Goal: Task Accomplishment & Management: Complete application form

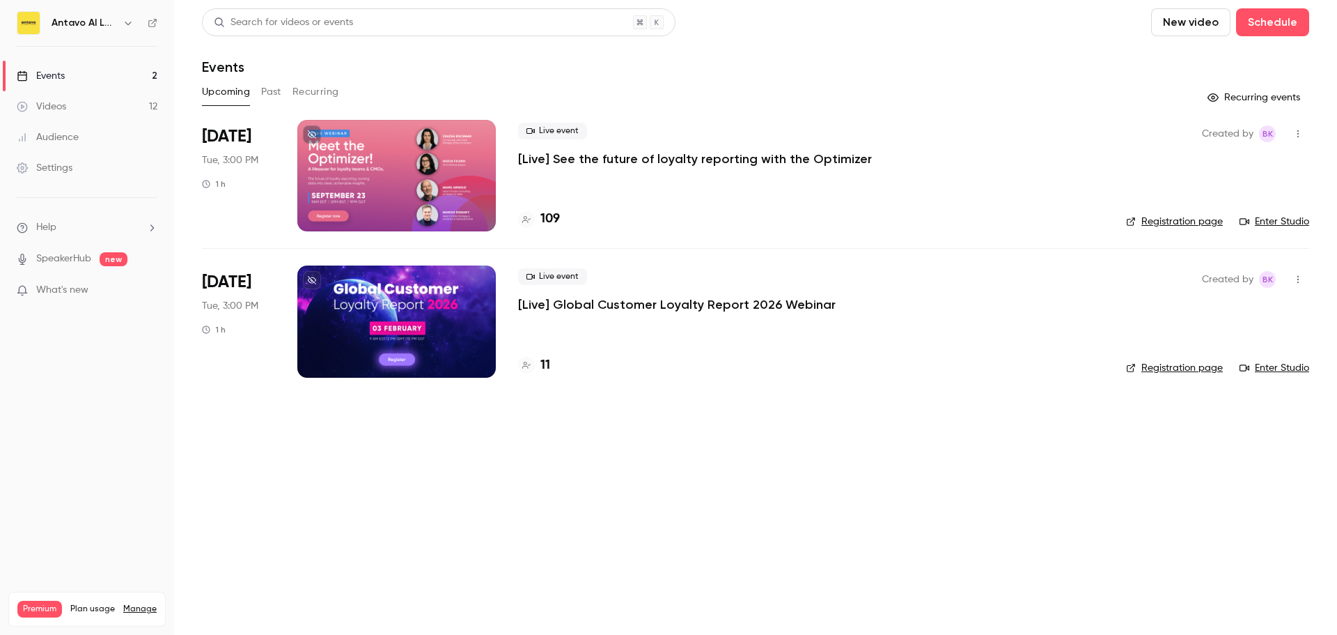
click at [52, 223] on span "Help" at bounding box center [46, 227] width 20 height 15
click at [201, 210] on link "Talk to us" at bounding box center [256, 212] width 153 height 37
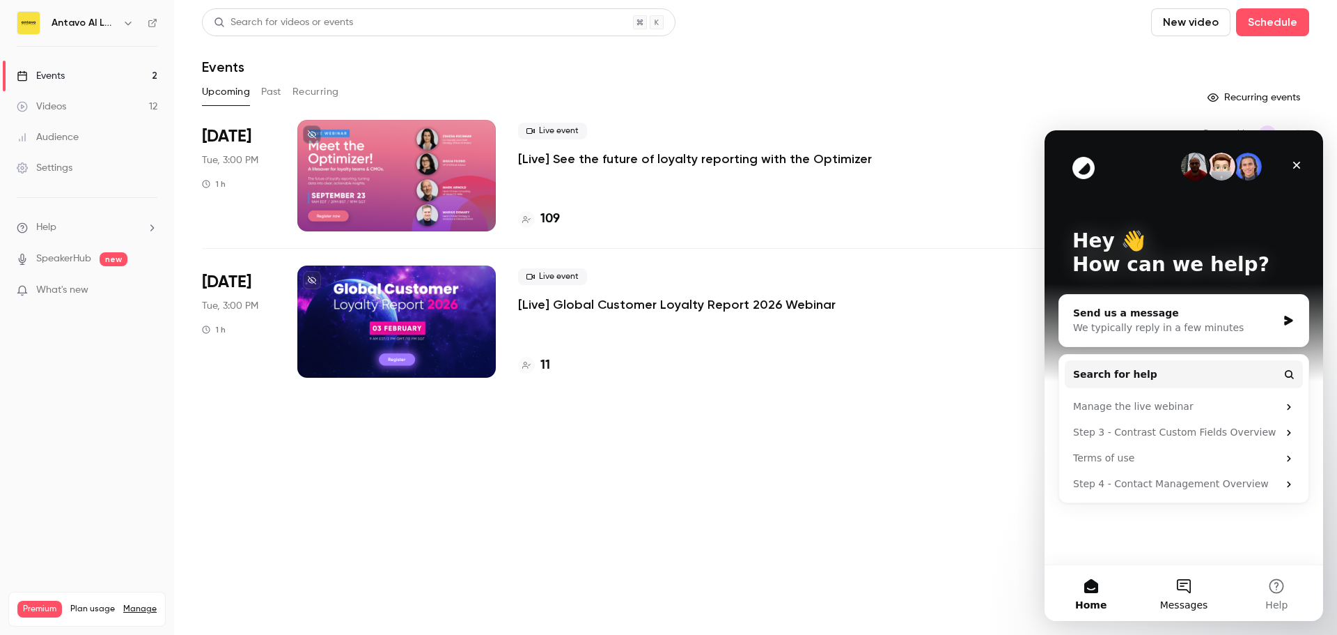
click at [1179, 580] on button "Messages" at bounding box center [1184, 593] width 93 height 56
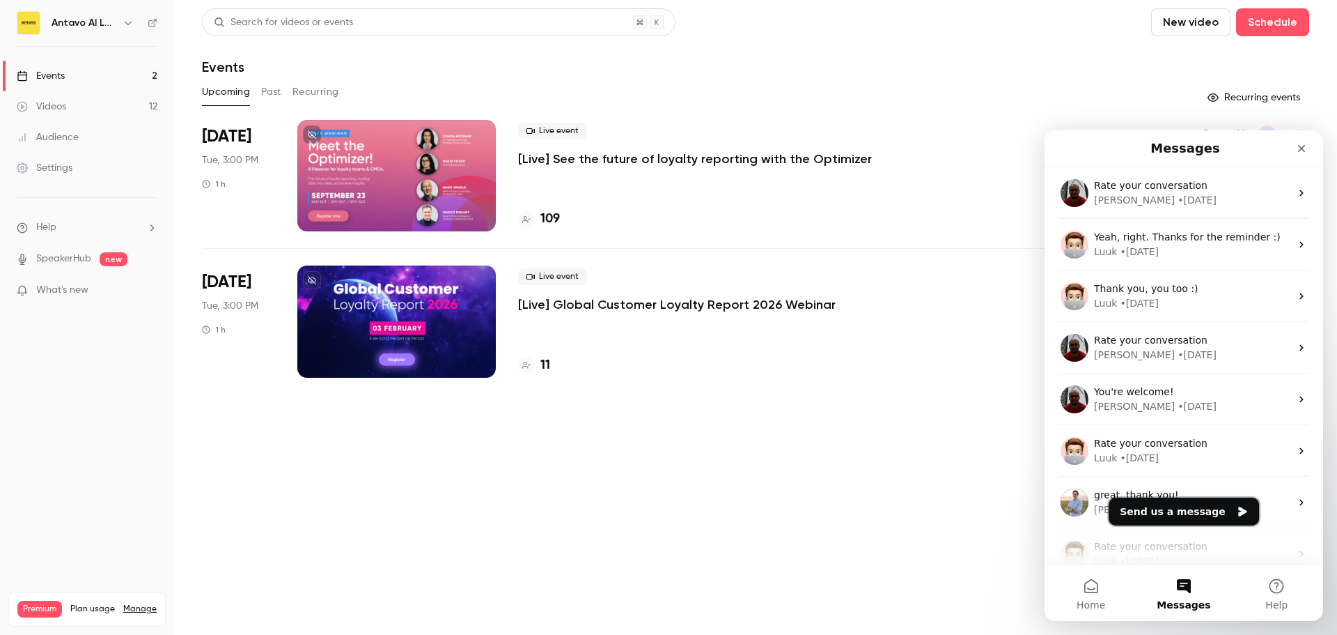
click at [1179, 512] on button "Send us a message" at bounding box center [1184, 511] width 150 height 28
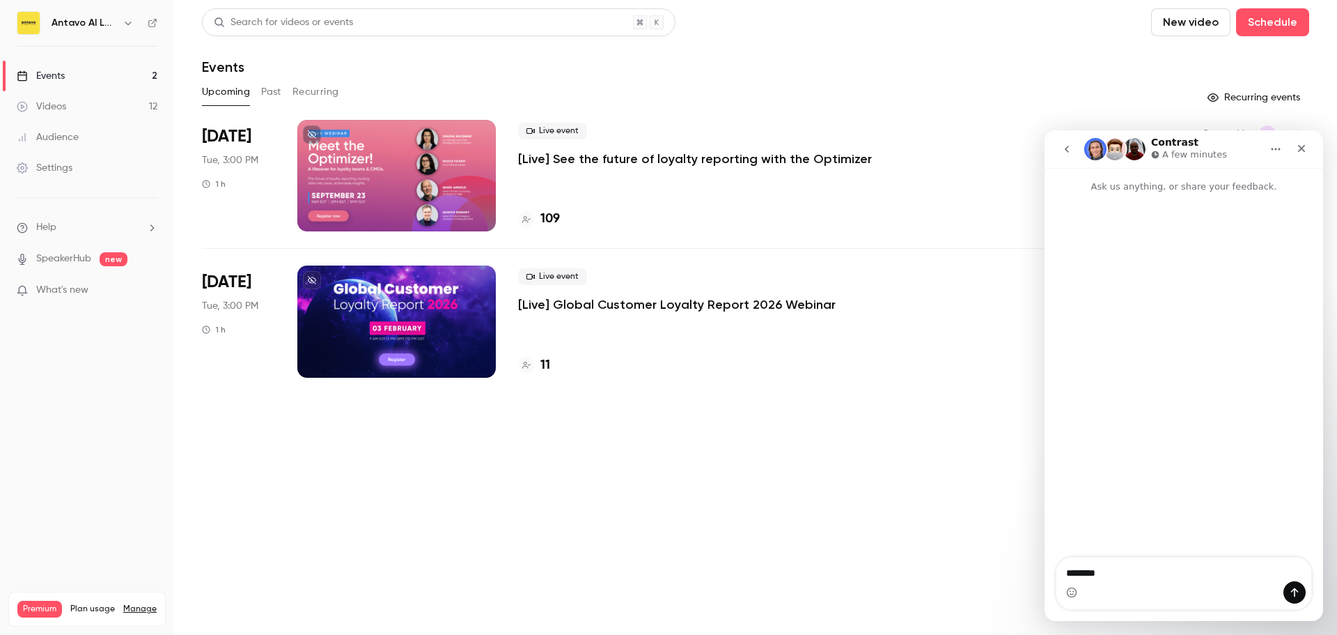
type textarea "*********"
type textarea "**"
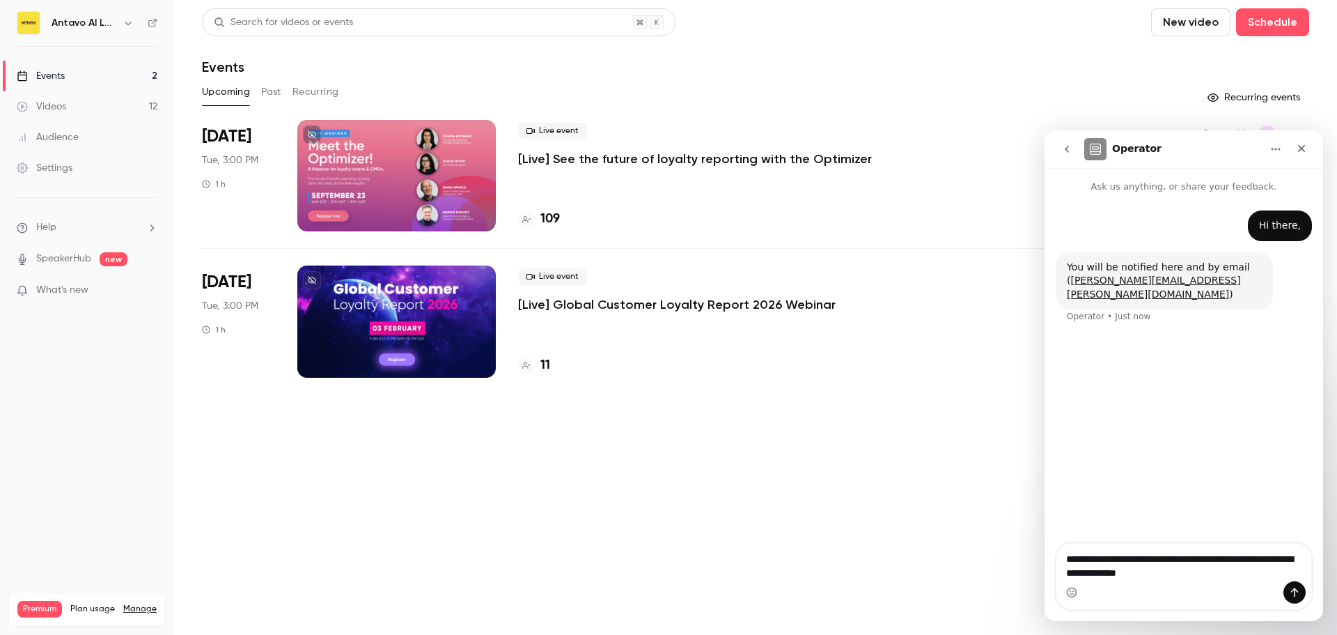
click at [1193, 557] on textarea "**********" at bounding box center [1184, 562] width 255 height 38
click at [1224, 571] on textarea "**********" at bounding box center [1184, 562] width 255 height 38
type textarea "**********"
click at [1289, 586] on button "Send a message…" at bounding box center [1295, 592] width 22 height 22
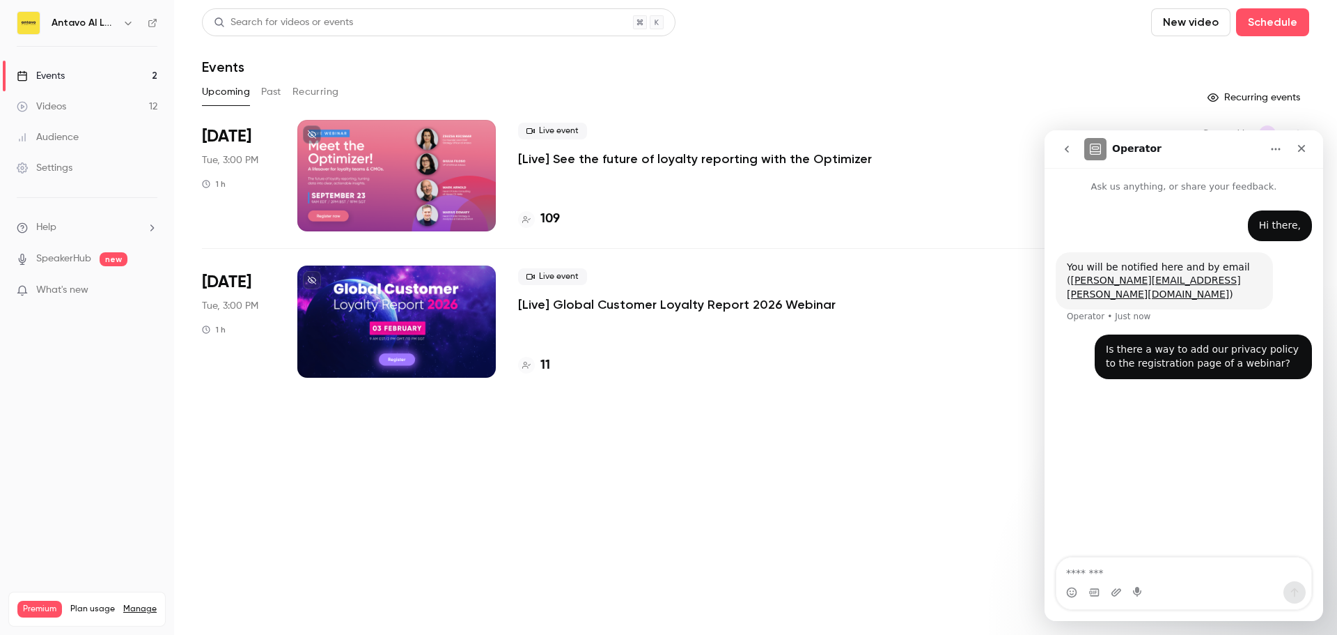
click at [70, 263] on link "SpeakerHub" at bounding box center [63, 258] width 55 height 15
click at [1308, 153] on div "Close" at bounding box center [1301, 148] width 25 height 25
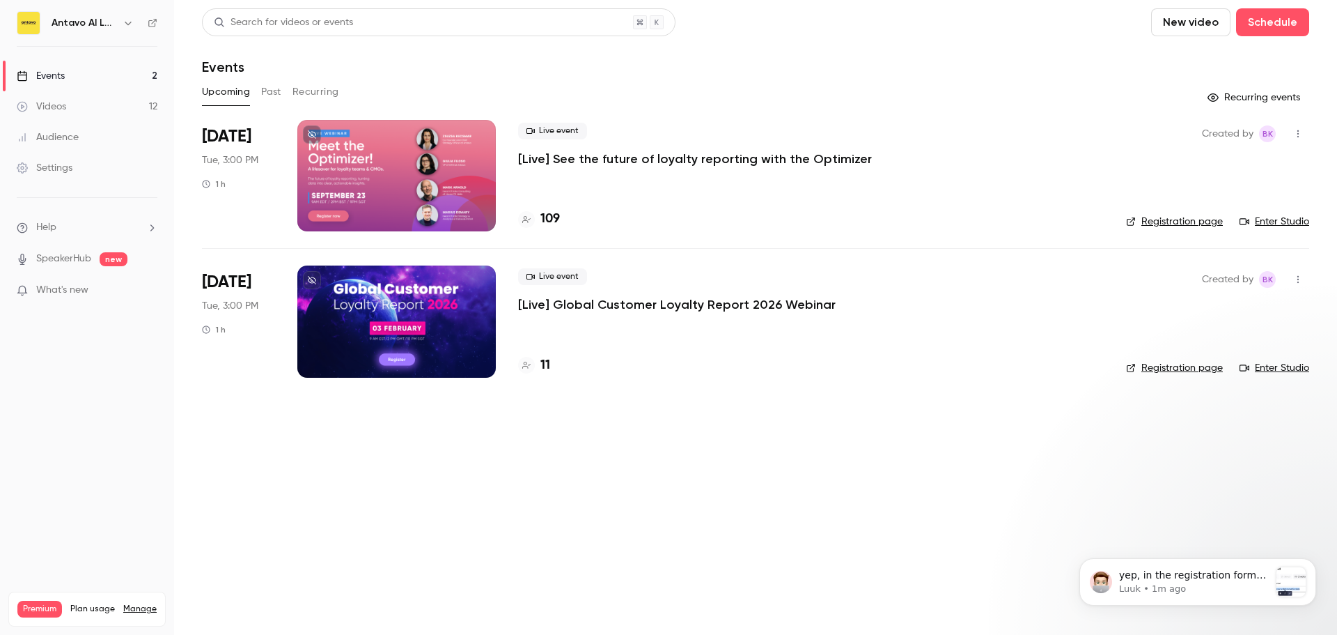
scroll to position [43, 0]
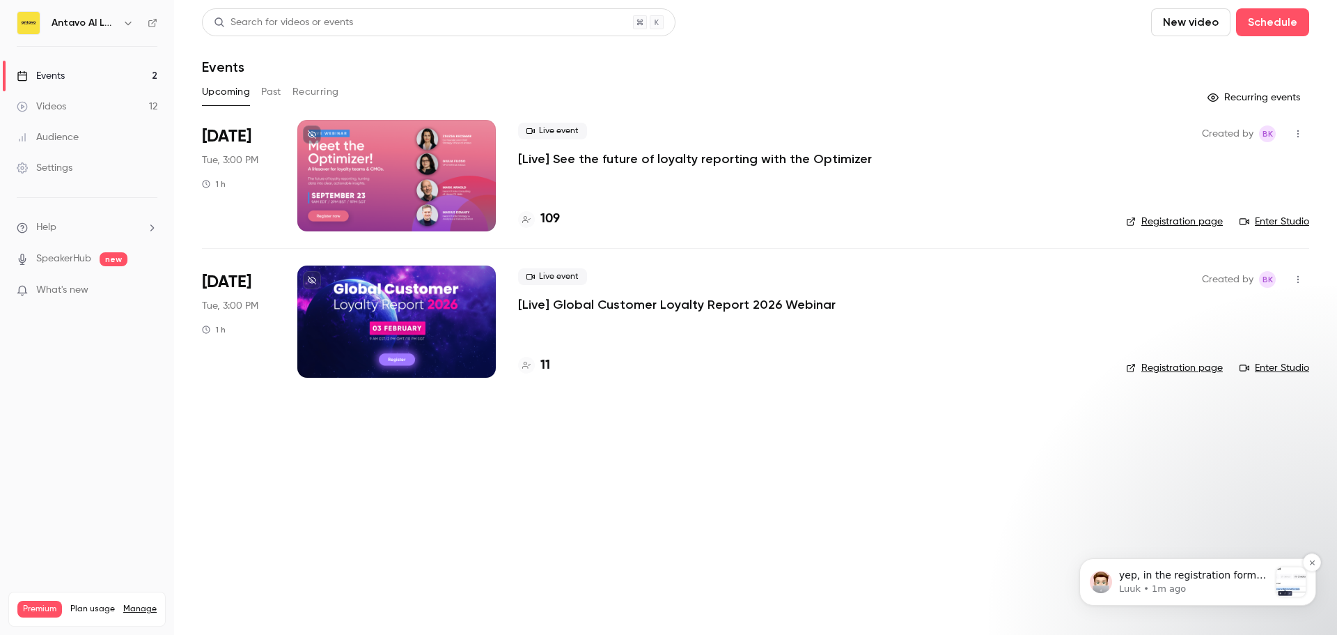
click at [1164, 580] on p "yep, in the registration form you can do external links:" at bounding box center [1194, 575] width 150 height 14
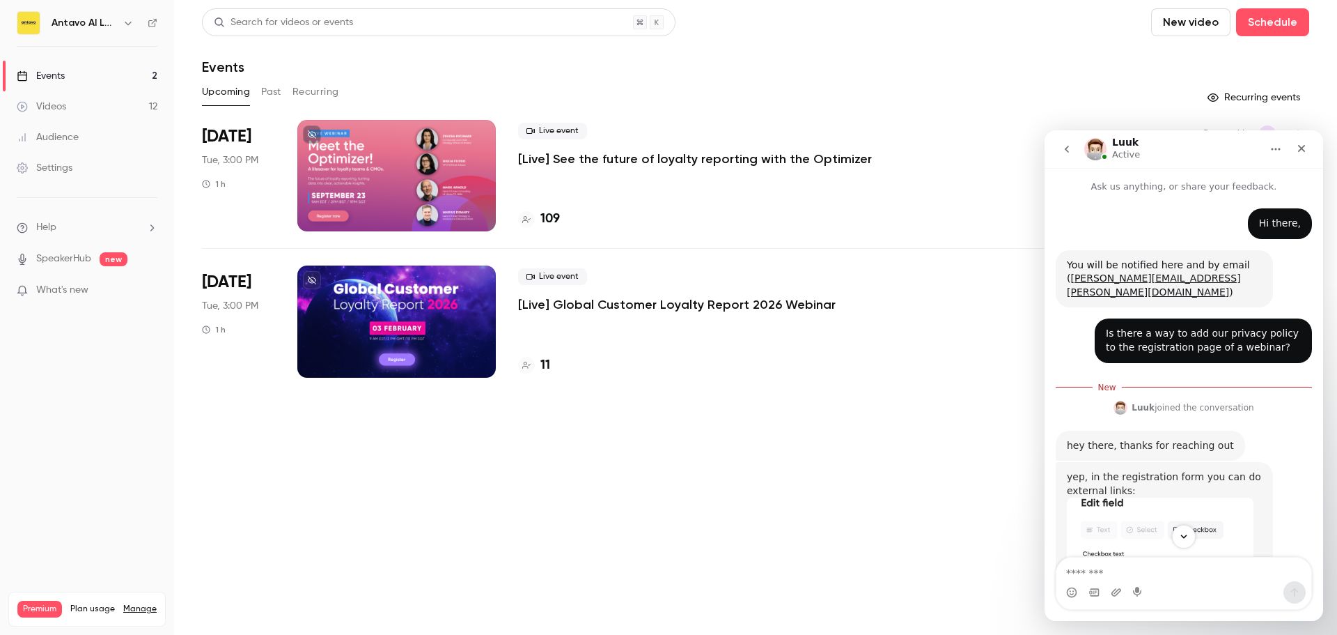
scroll to position [66, 0]
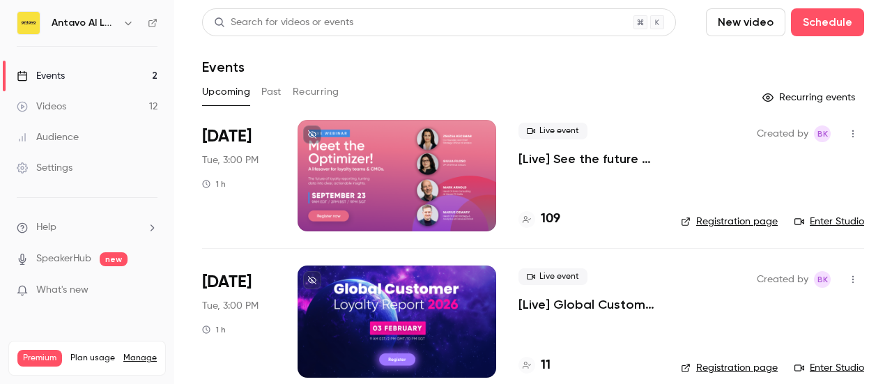
scroll to position [18, 0]
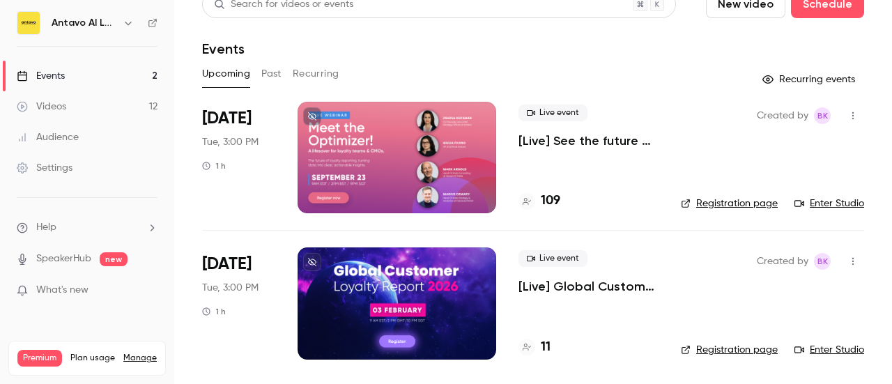
click at [538, 282] on p "[Live] Global Customer Loyalty Report 2026 Webinar" at bounding box center [588, 286] width 140 height 17
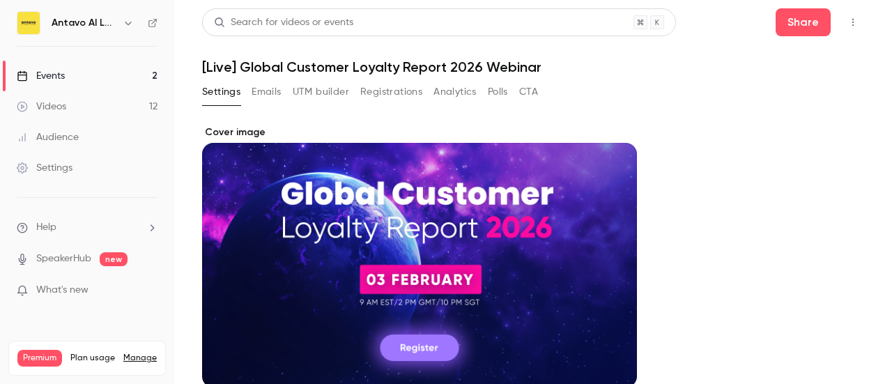
click at [394, 91] on button "Registrations" at bounding box center [391, 92] width 62 height 22
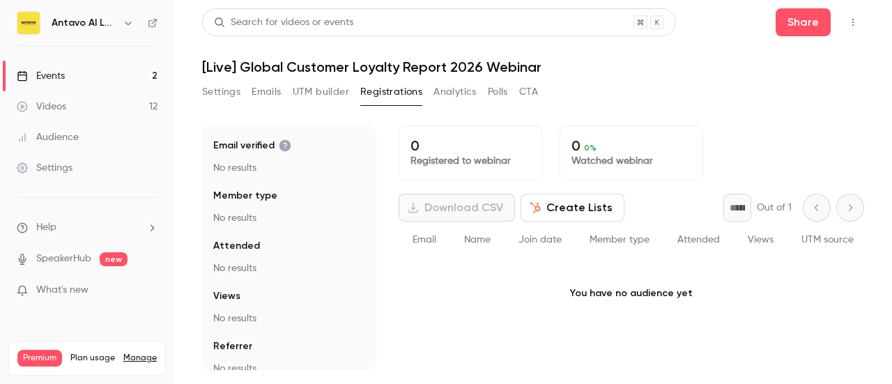
scroll to position [139, 0]
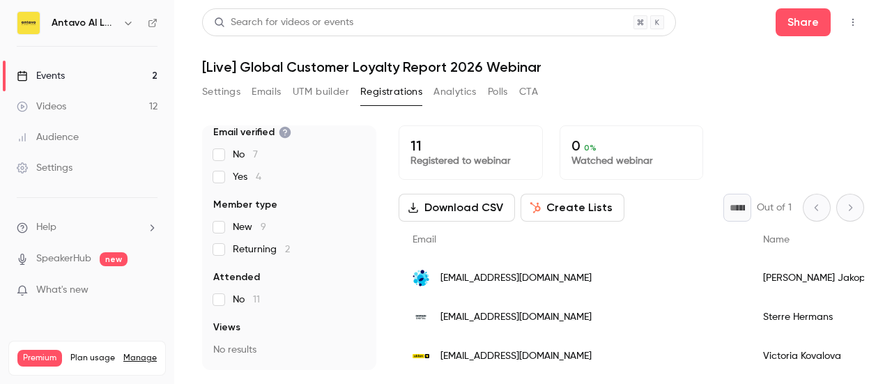
click at [63, 22] on h6 "Antavo AI Loyalty Cloud" at bounding box center [84, 23] width 65 height 14
click at [28, 24] on img at bounding box center [28, 23] width 22 height 22
click at [221, 94] on button "Settings" at bounding box center [221, 92] width 38 height 22
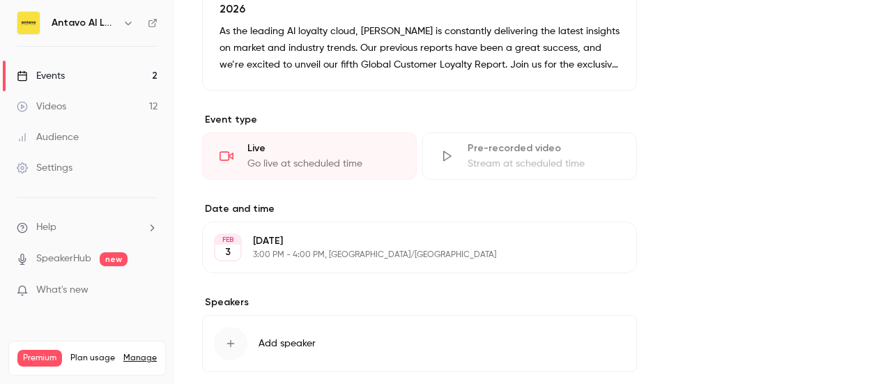
scroll to position [566, 0]
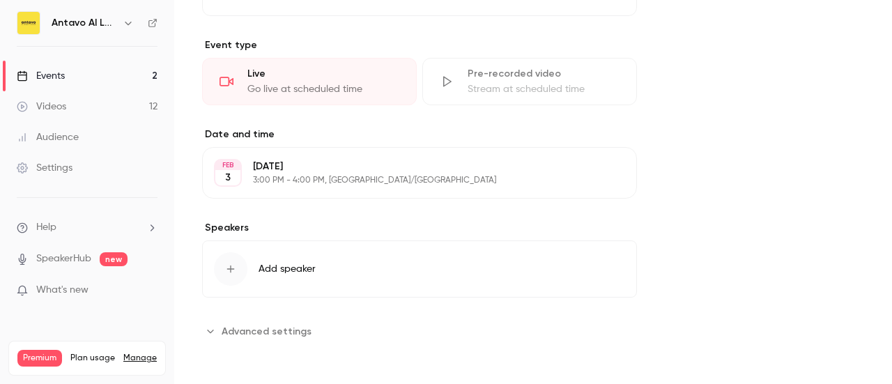
click at [59, 168] on div "Settings" at bounding box center [45, 168] width 56 height 14
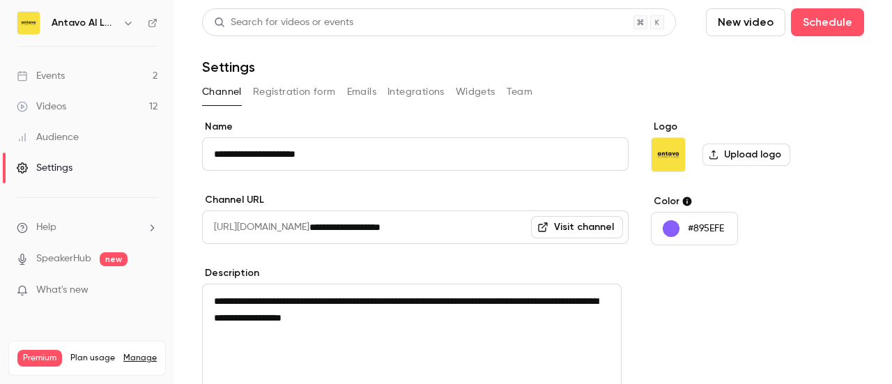
click at [304, 91] on button "Registration form" at bounding box center [294, 92] width 83 height 22
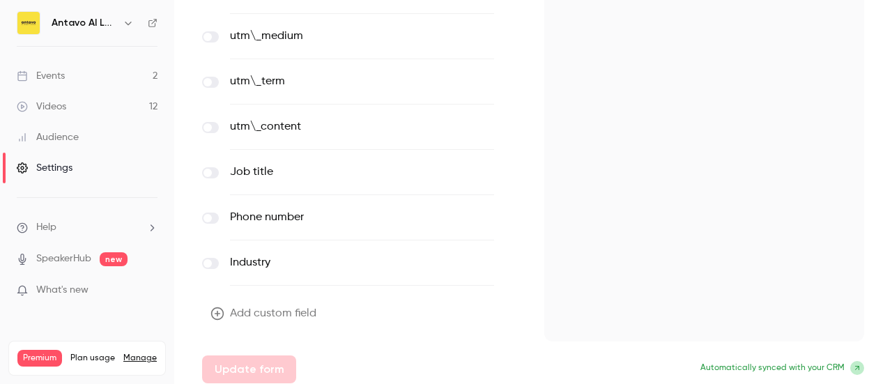
scroll to position [435, 0]
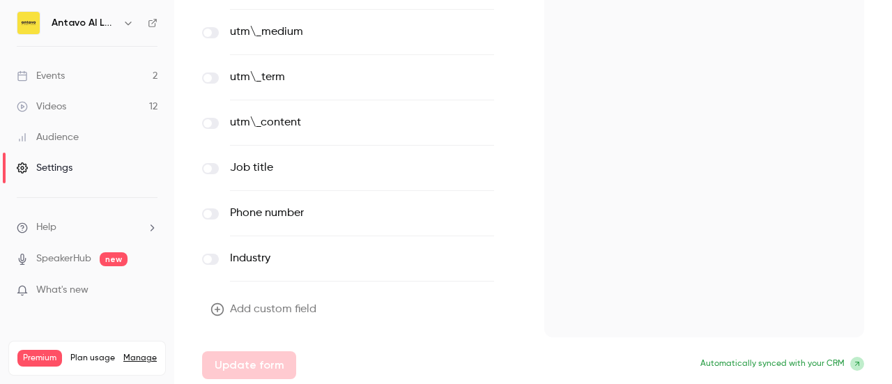
click at [265, 302] on button "Add custom field" at bounding box center [264, 309] width 125 height 28
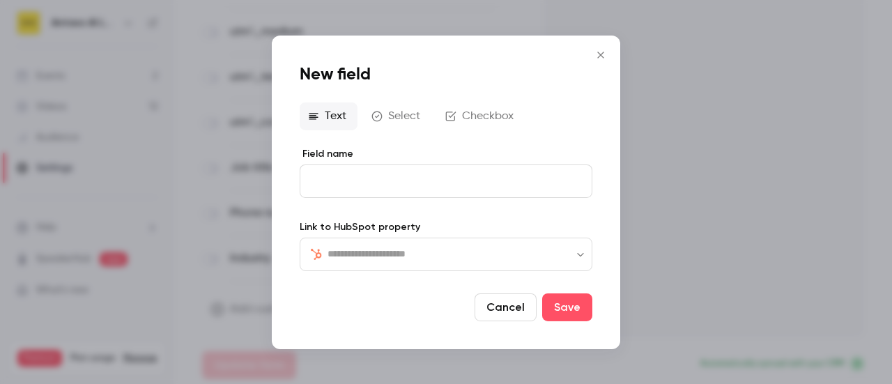
click at [460, 120] on button "Checkbox" at bounding box center [481, 116] width 88 height 28
click at [599, 55] on icon "Close" at bounding box center [600, 53] width 6 height 6
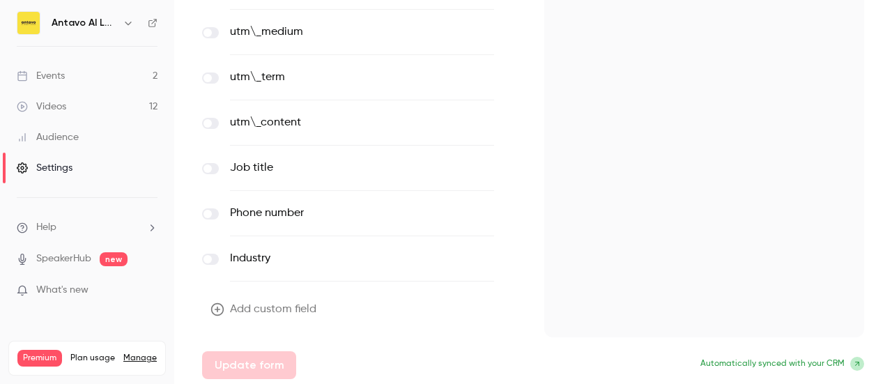
click at [251, 309] on button "Add custom field" at bounding box center [264, 309] width 125 height 28
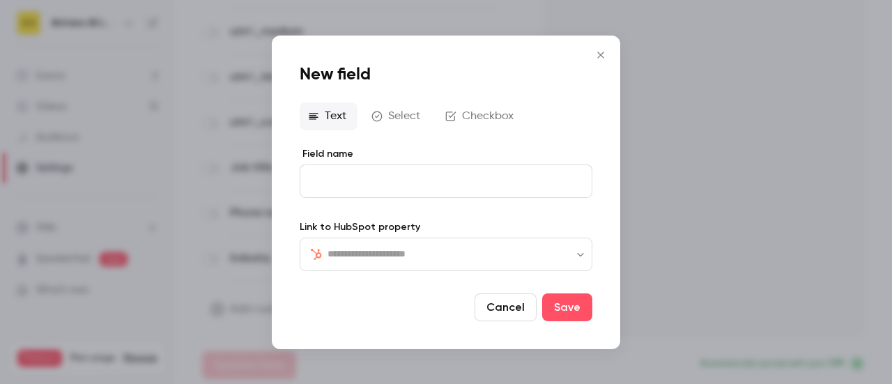
click at [465, 175] on input "Field name" at bounding box center [446, 180] width 293 height 33
paste input "**********"
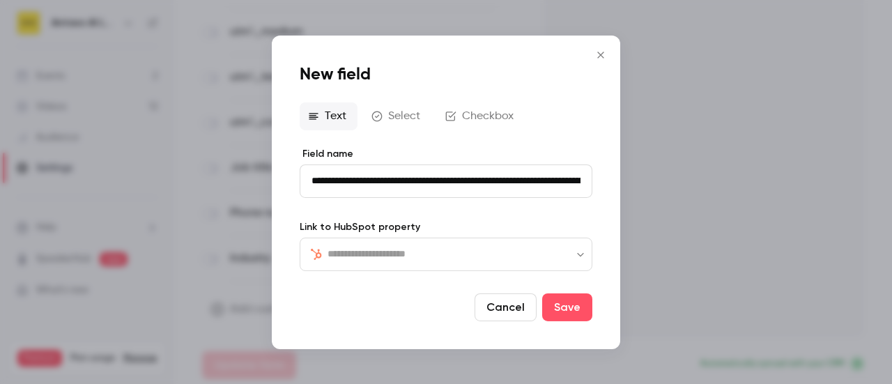
scroll to position [0, 968]
type input "**********"
click at [468, 111] on button "Checkbox" at bounding box center [481, 116] width 88 height 28
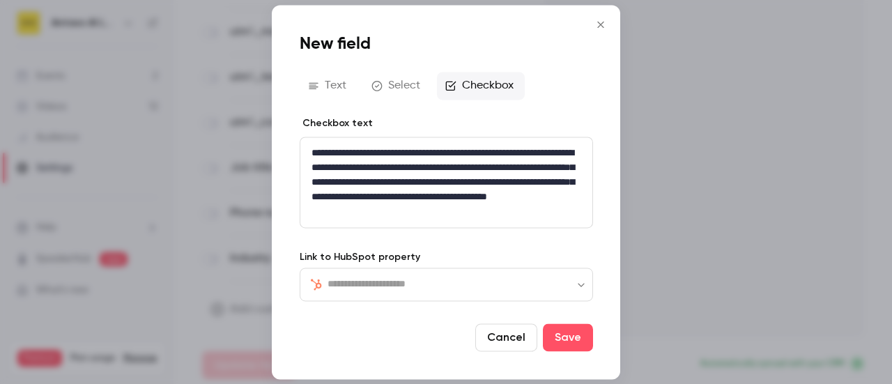
click at [502, 211] on p "**********" at bounding box center [446, 182] width 270 height 73
click at [345, 180] on p "**********" at bounding box center [446, 182] width 270 height 73
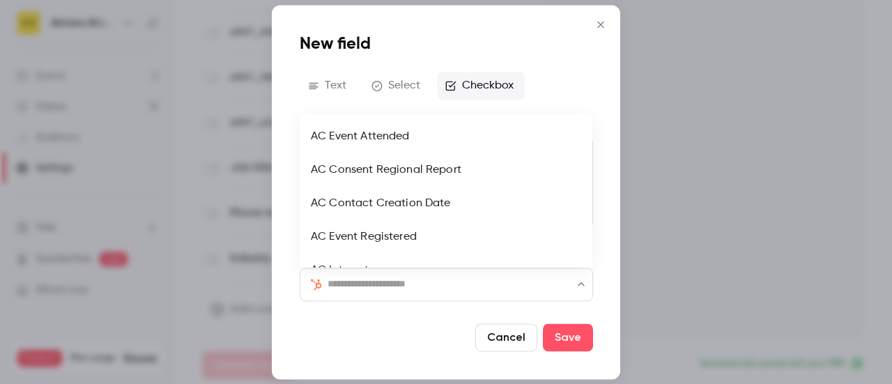
click at [355, 286] on input "text" at bounding box center [454, 284] width 254 height 17
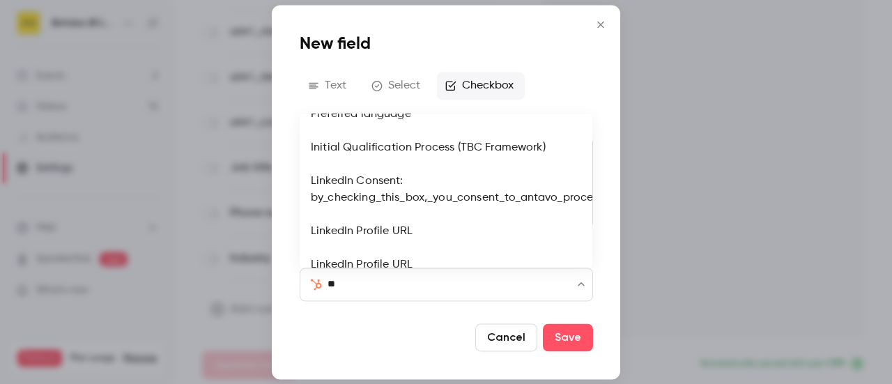
scroll to position [209, 0]
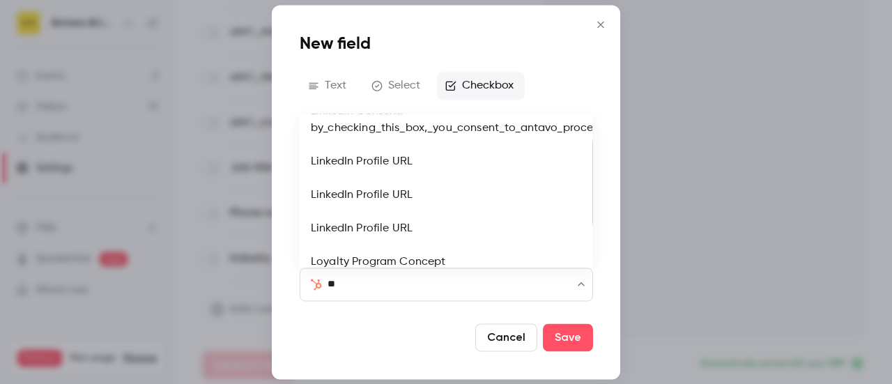
type input "**"
click at [371, 337] on div at bounding box center [385, 337] width 170 height 28
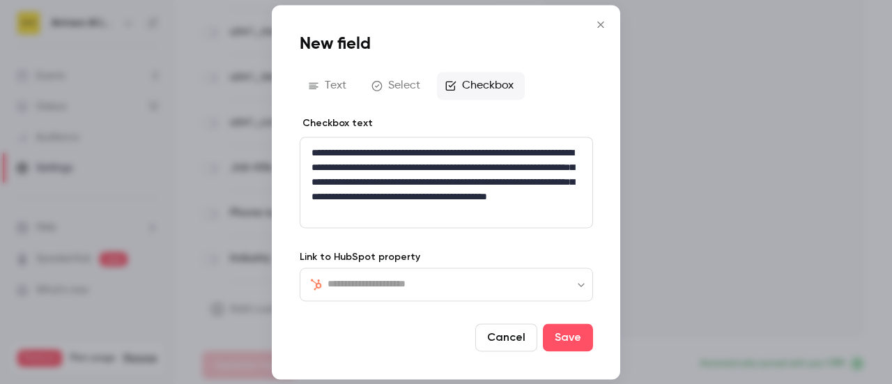
click at [390, 203] on p "**********" at bounding box center [446, 182] width 270 height 73
click at [350, 189] on p "**********" at bounding box center [446, 182] width 270 height 73
drag, startPoint x: 330, startPoint y: 183, endPoint x: 389, endPoint y: 182, distance: 58.5
click at [389, 182] on p "**********" at bounding box center [446, 182] width 270 height 73
click at [383, 208] on icon "link" at bounding box center [383, 208] width 11 height 10
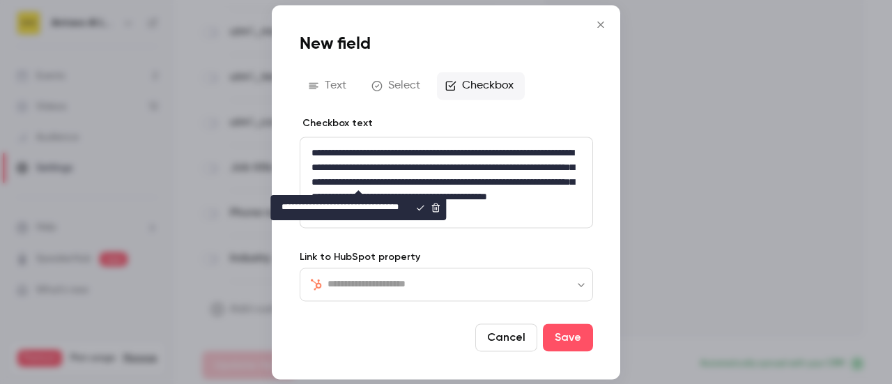
scroll to position [0, 24]
type input "**********"
click at [417, 207] on icon "editor" at bounding box center [420, 208] width 10 height 10
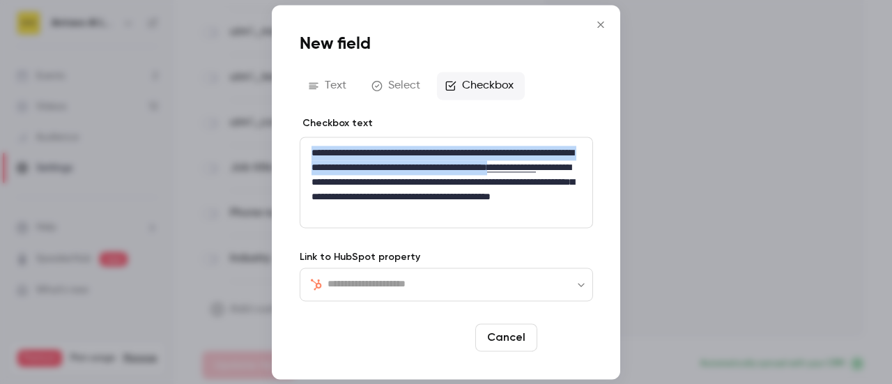
click at [573, 336] on button "Save" at bounding box center [568, 337] width 50 height 28
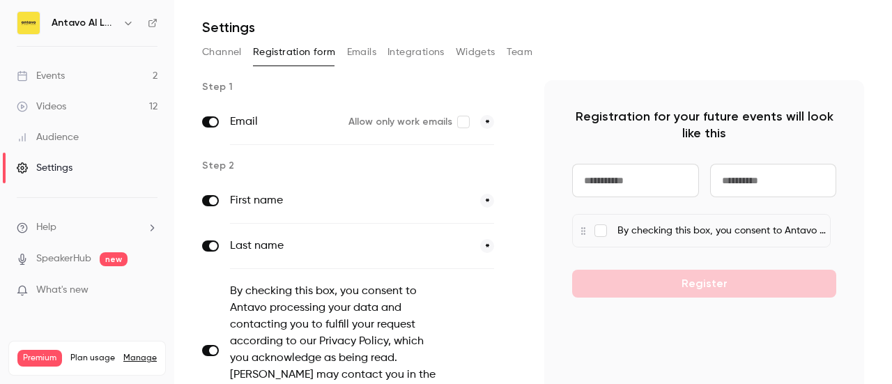
scroll to position [179, 0]
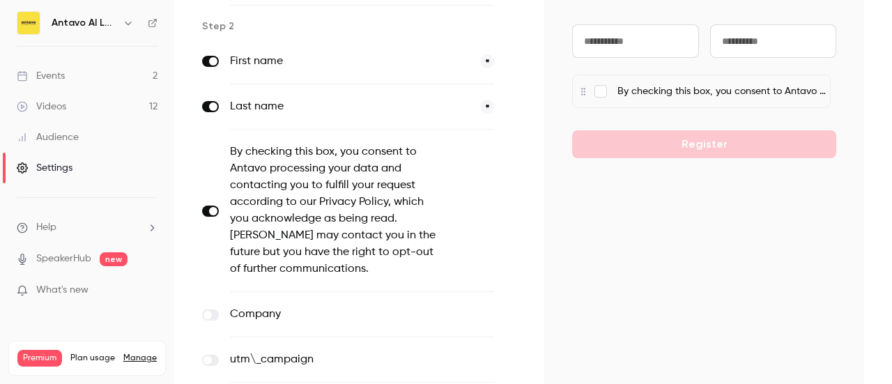
click at [476, 206] on button "optional" at bounding box center [470, 210] width 47 height 14
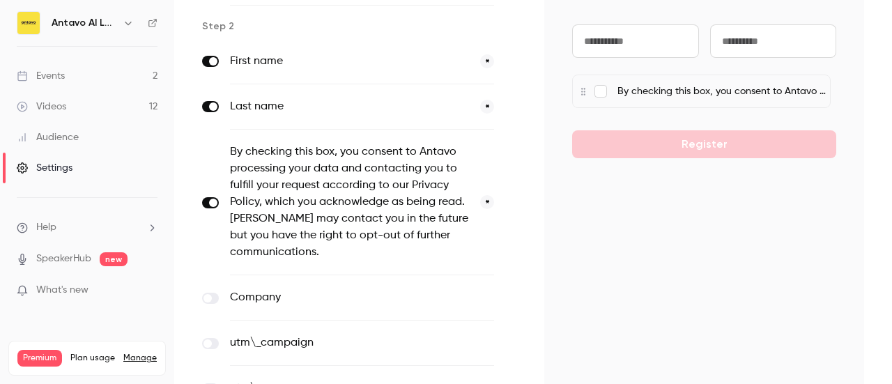
click at [480, 201] on button "*" at bounding box center [487, 202] width 14 height 14
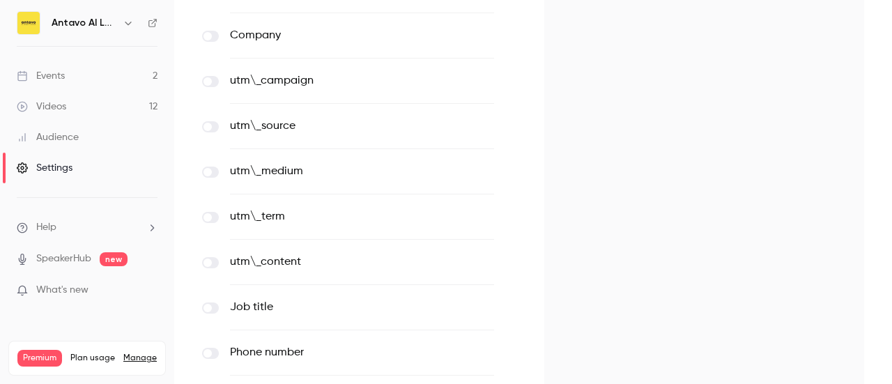
scroll to position [597, 0]
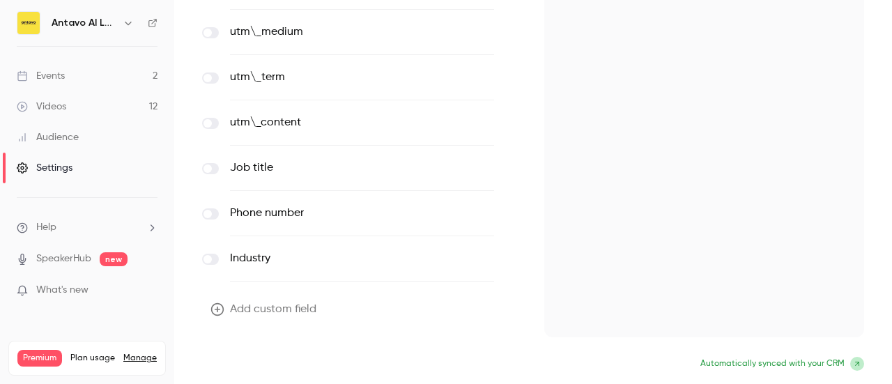
click at [252, 365] on button "Update form" at bounding box center [249, 365] width 94 height 28
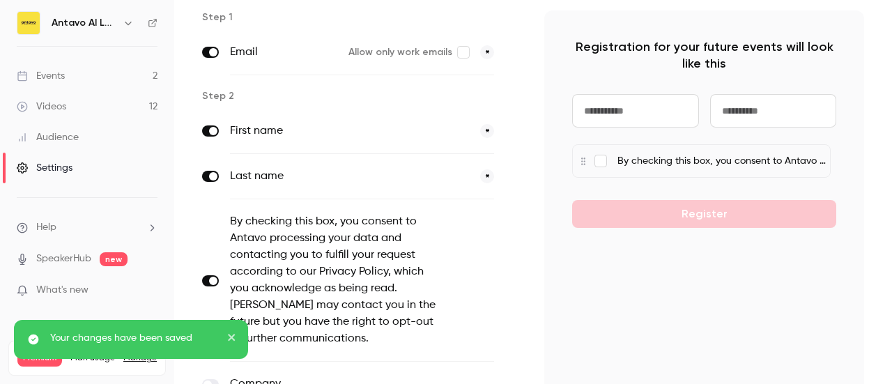
scroll to position [40, 0]
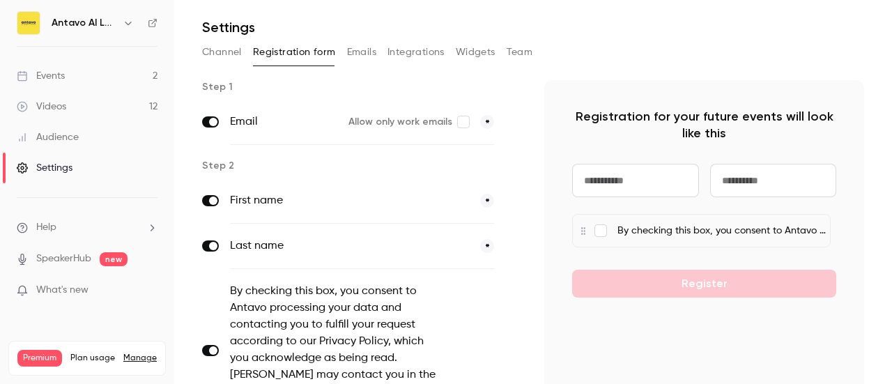
click at [62, 77] on div "Events" at bounding box center [41, 76] width 48 height 14
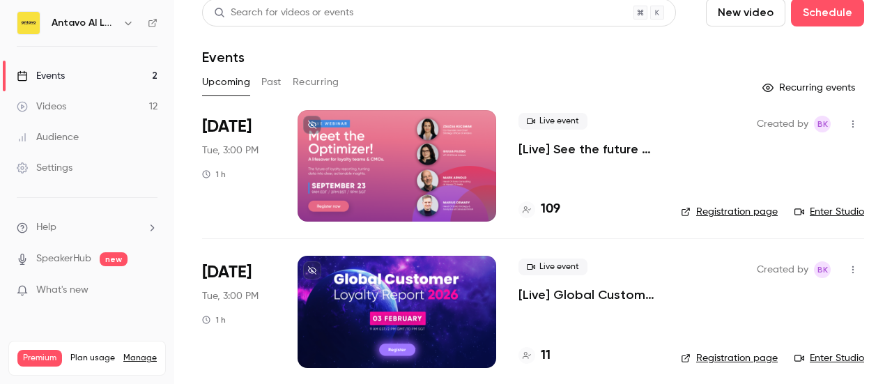
scroll to position [18, 0]
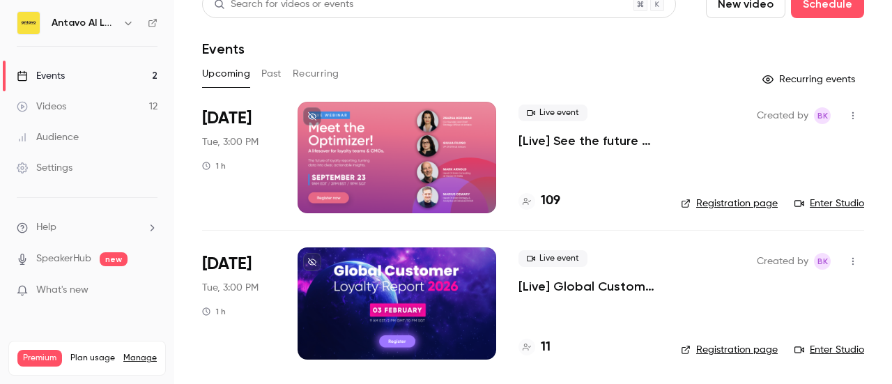
click at [718, 350] on link "Registration page" at bounding box center [729, 350] width 97 height 14
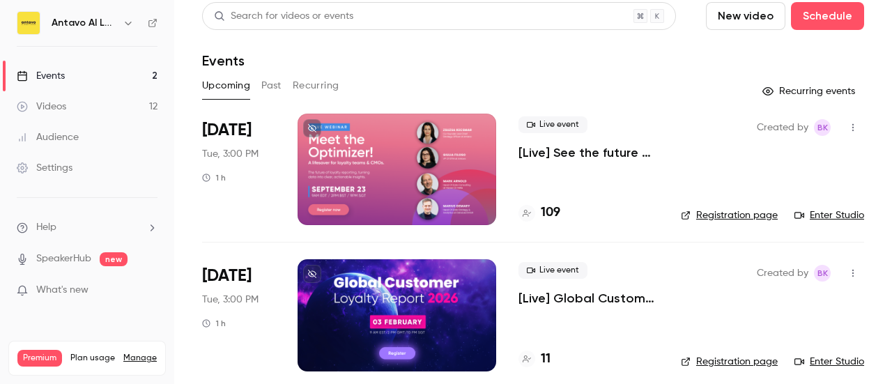
scroll to position [0, 0]
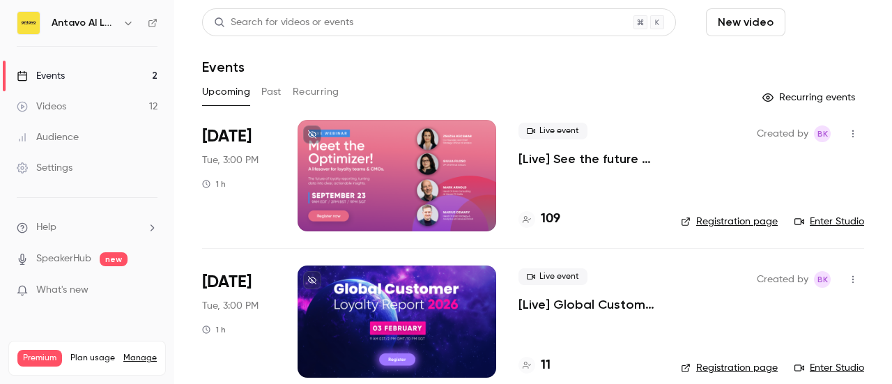
click at [816, 22] on button "Schedule" at bounding box center [827, 22] width 73 height 28
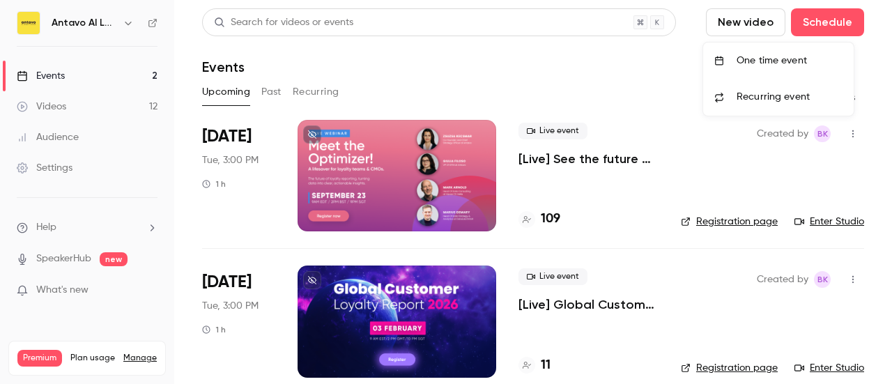
click at [763, 61] on div "One time event" at bounding box center [789, 61] width 106 height 14
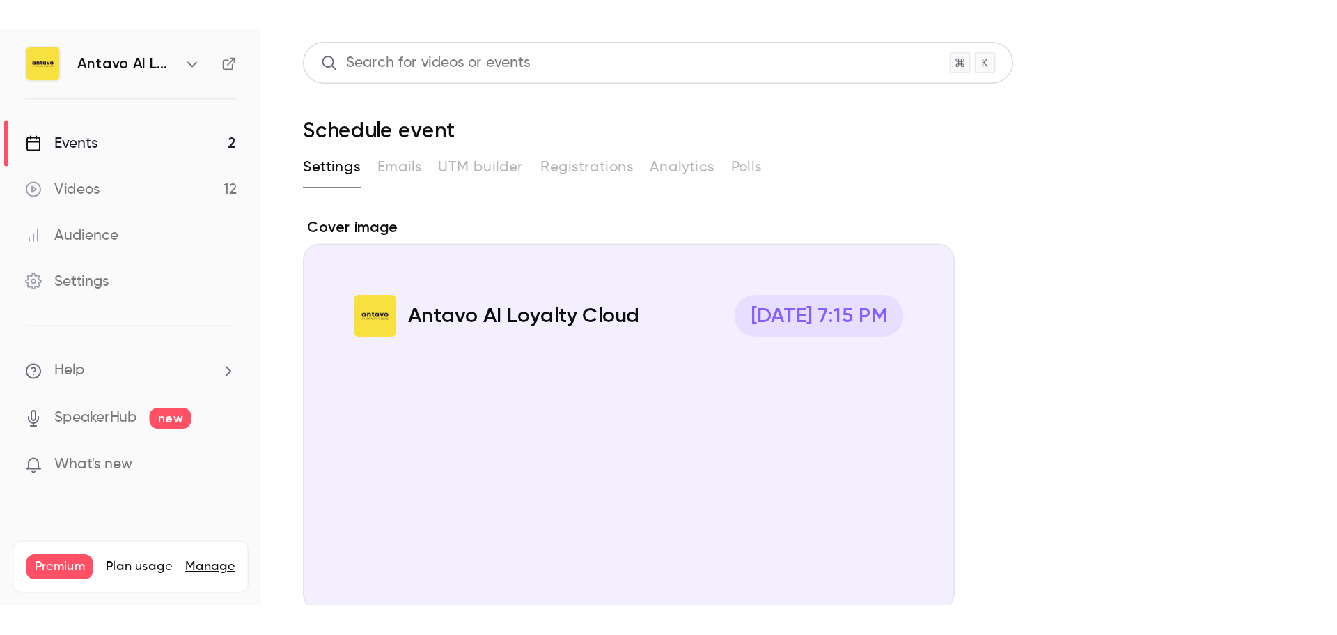
scroll to position [251, 0]
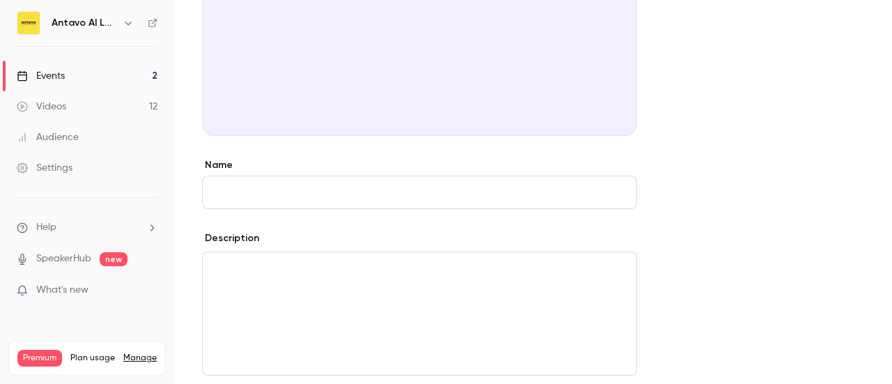
click at [275, 194] on input "Name" at bounding box center [419, 192] width 435 height 33
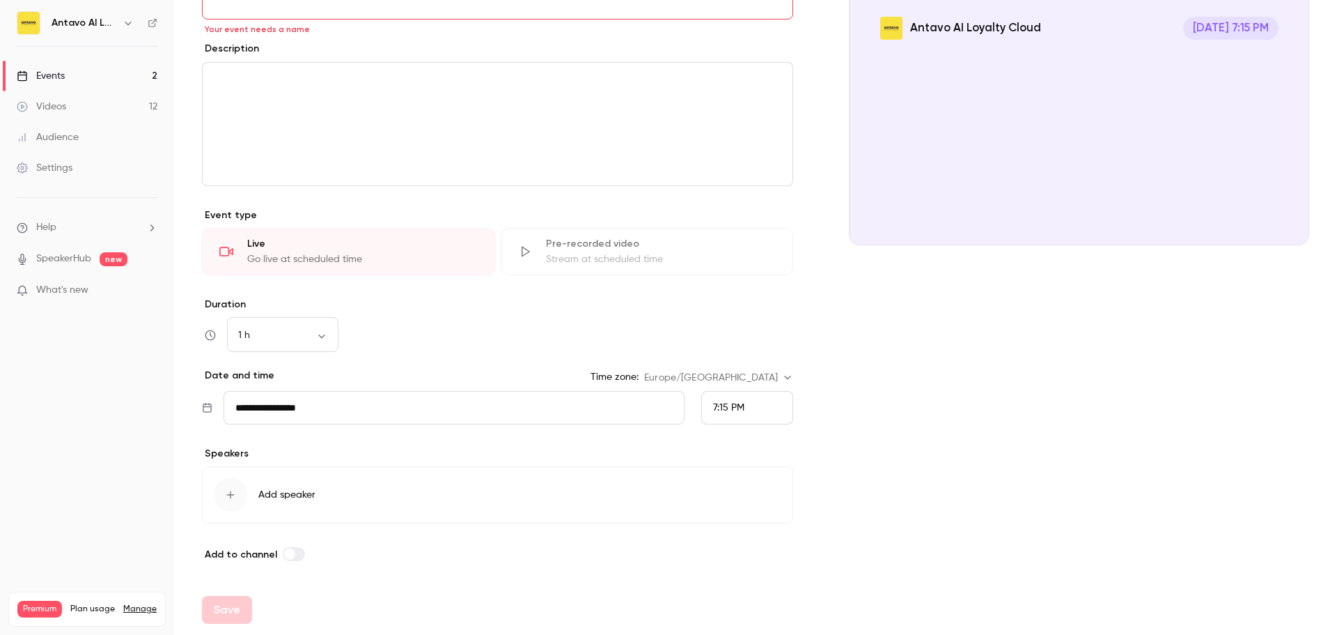
scroll to position [17, 0]
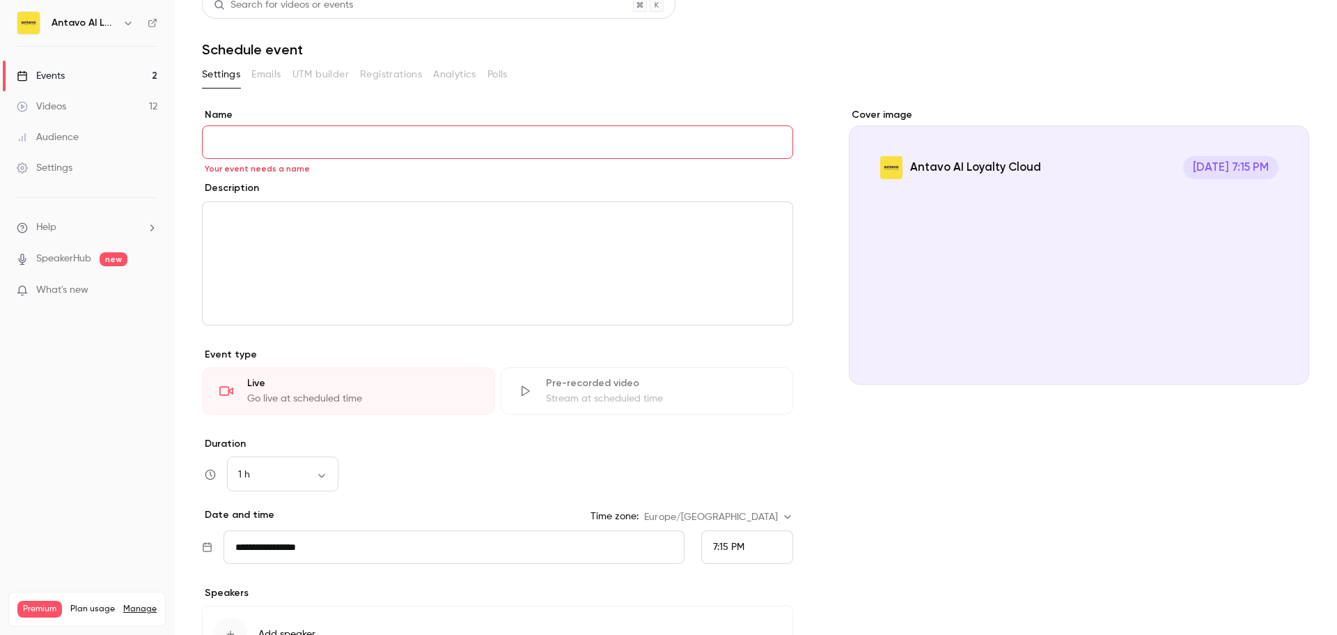
click at [375, 133] on input "Name" at bounding box center [497, 141] width 591 height 33
click at [341, 144] on input "****" at bounding box center [497, 141] width 591 height 33
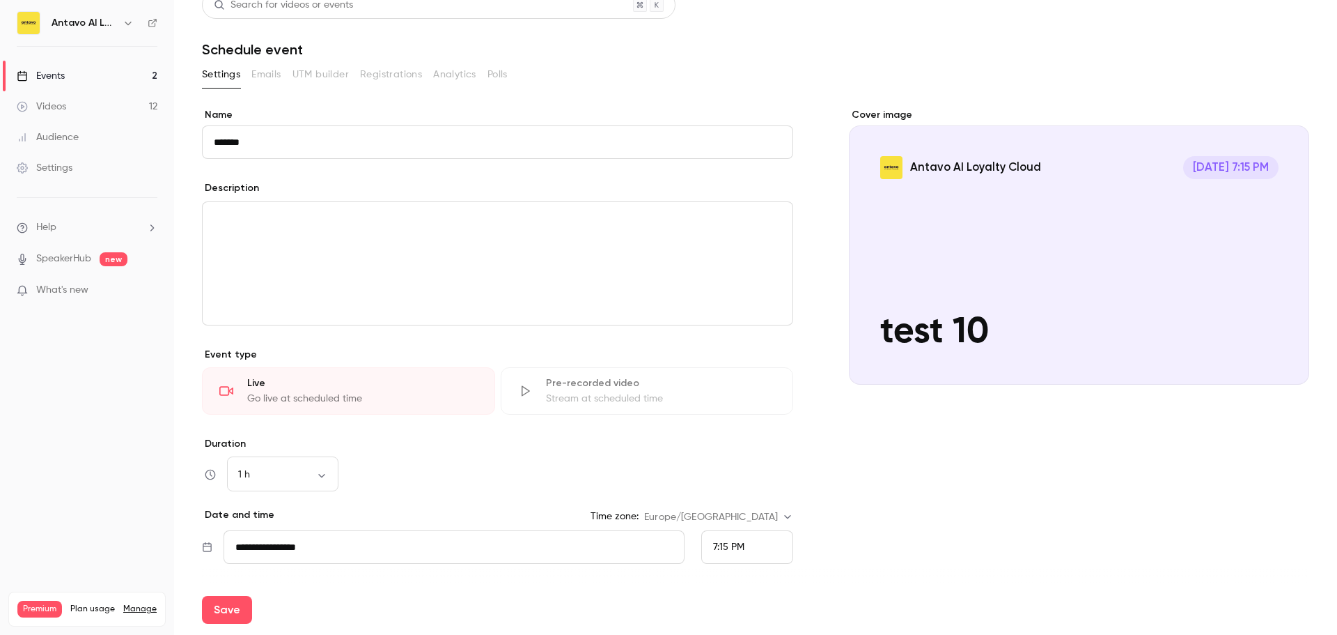
type input "*******"
click at [318, 383] on div "Save" at bounding box center [756, 609] width 1108 height 50
click at [226, 383] on button "Save" at bounding box center [227, 610] width 50 height 28
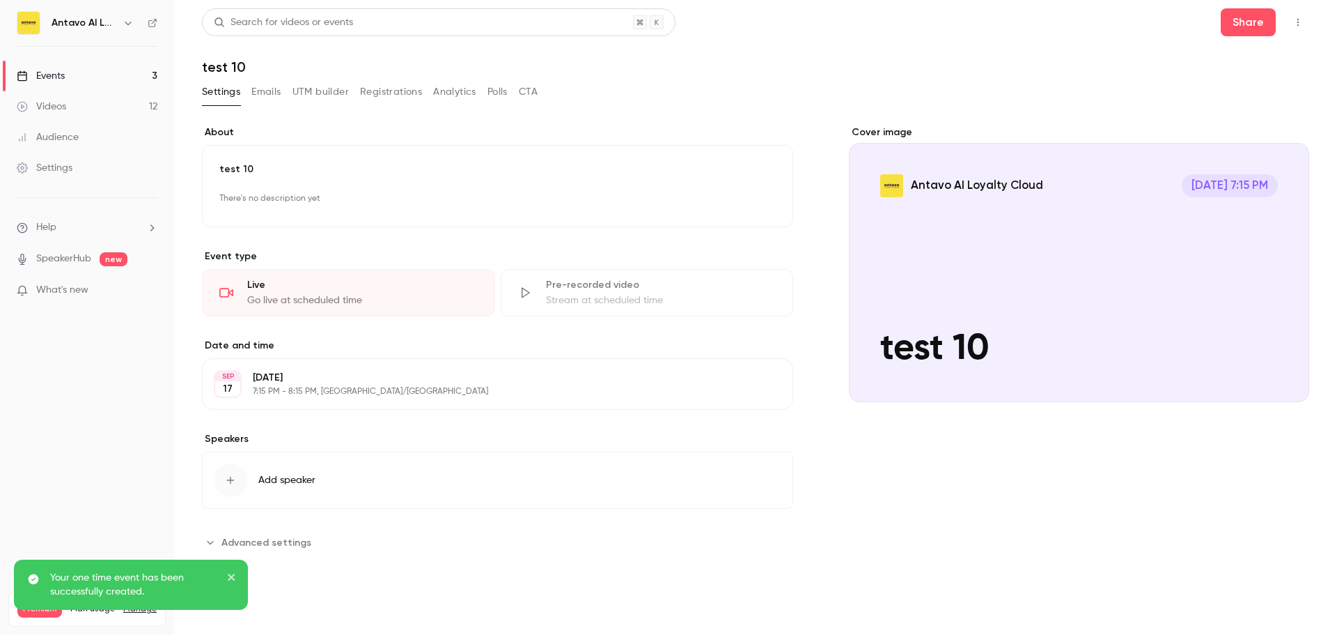
click at [404, 92] on button "Registrations" at bounding box center [391, 92] width 62 height 22
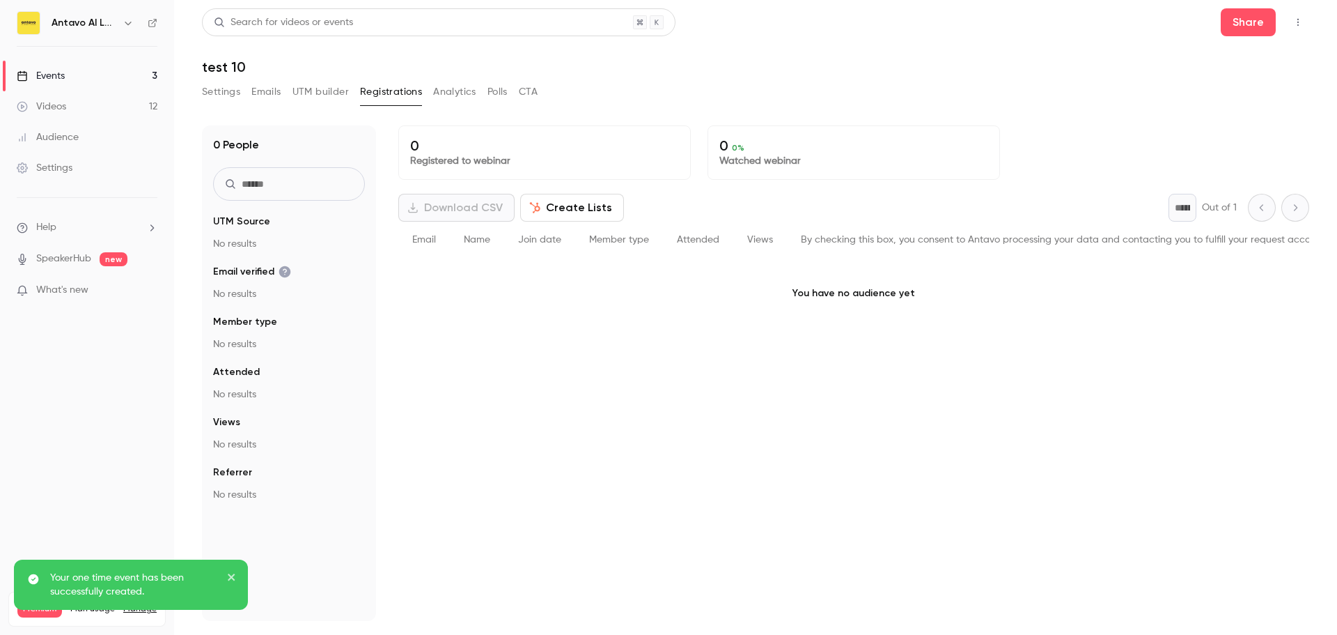
click at [231, 93] on button "Settings" at bounding box center [221, 92] width 38 height 22
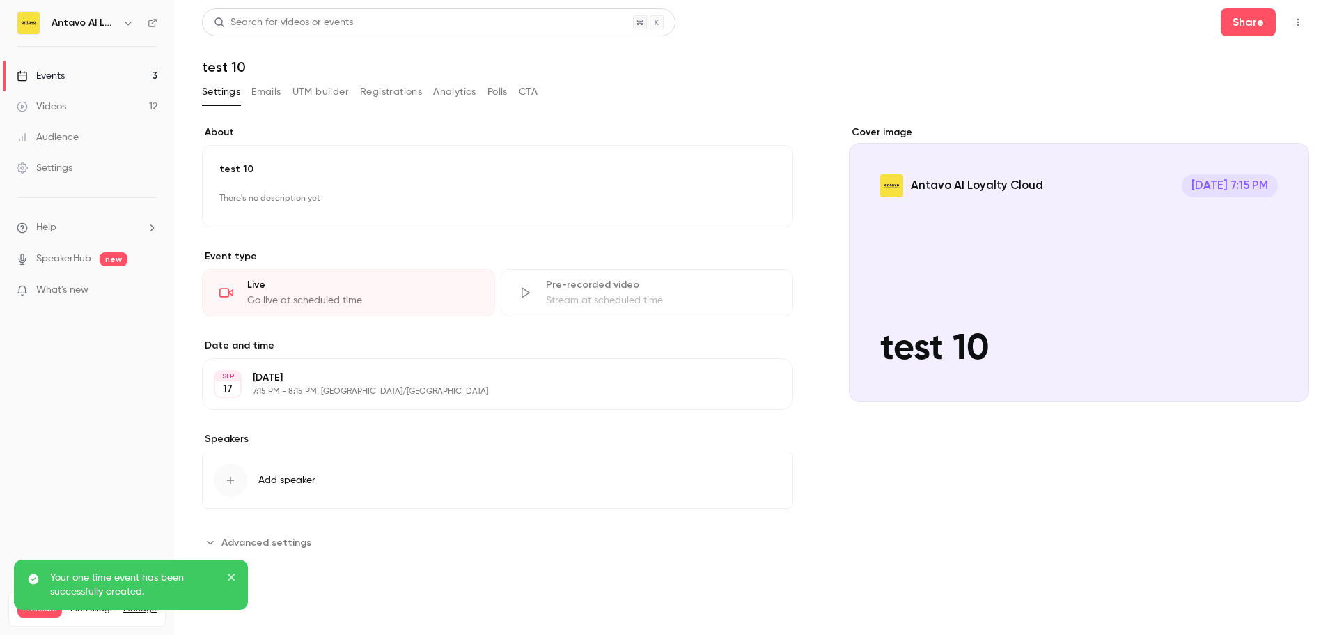
click at [891, 23] on button "button" at bounding box center [1298, 22] width 22 height 22
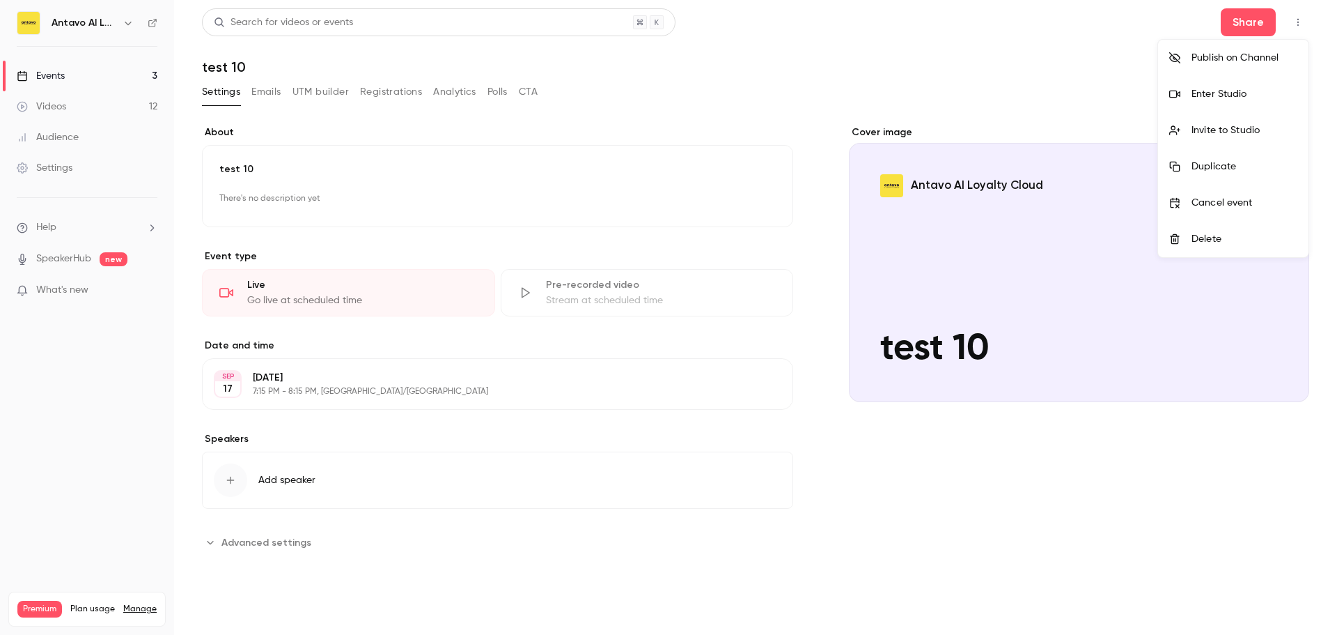
click at [891, 73] on div at bounding box center [668, 317] width 1337 height 635
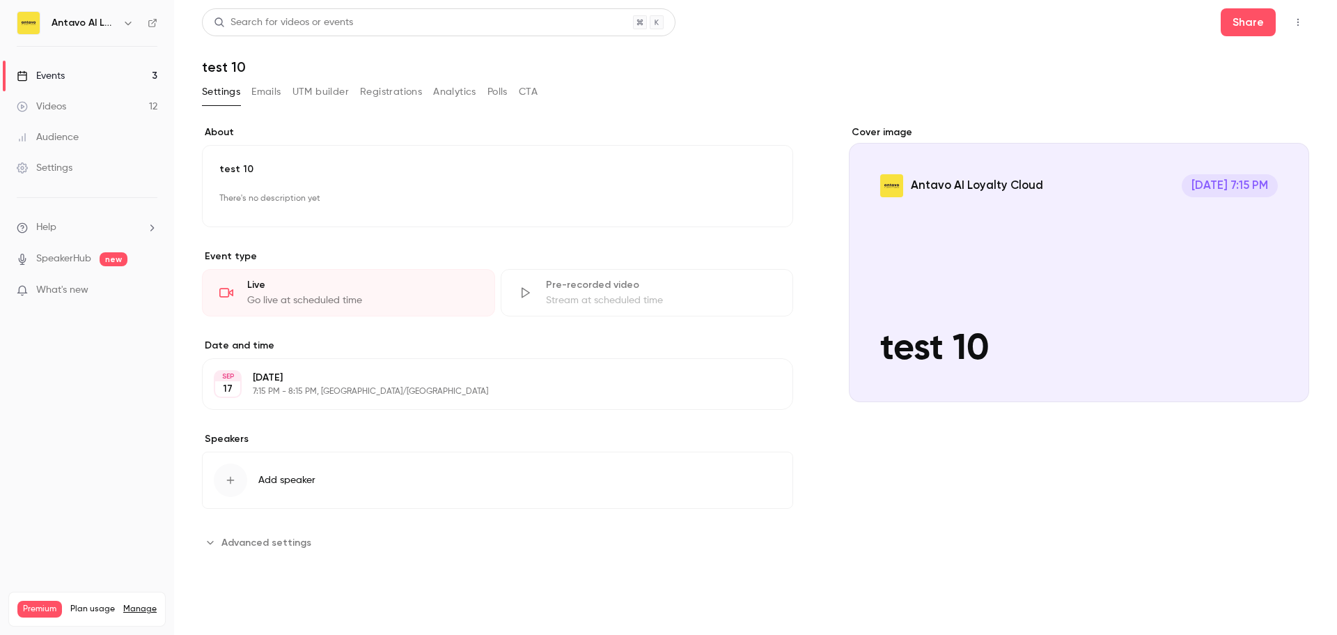
click at [891, 16] on button "button" at bounding box center [1298, 22] width 22 height 22
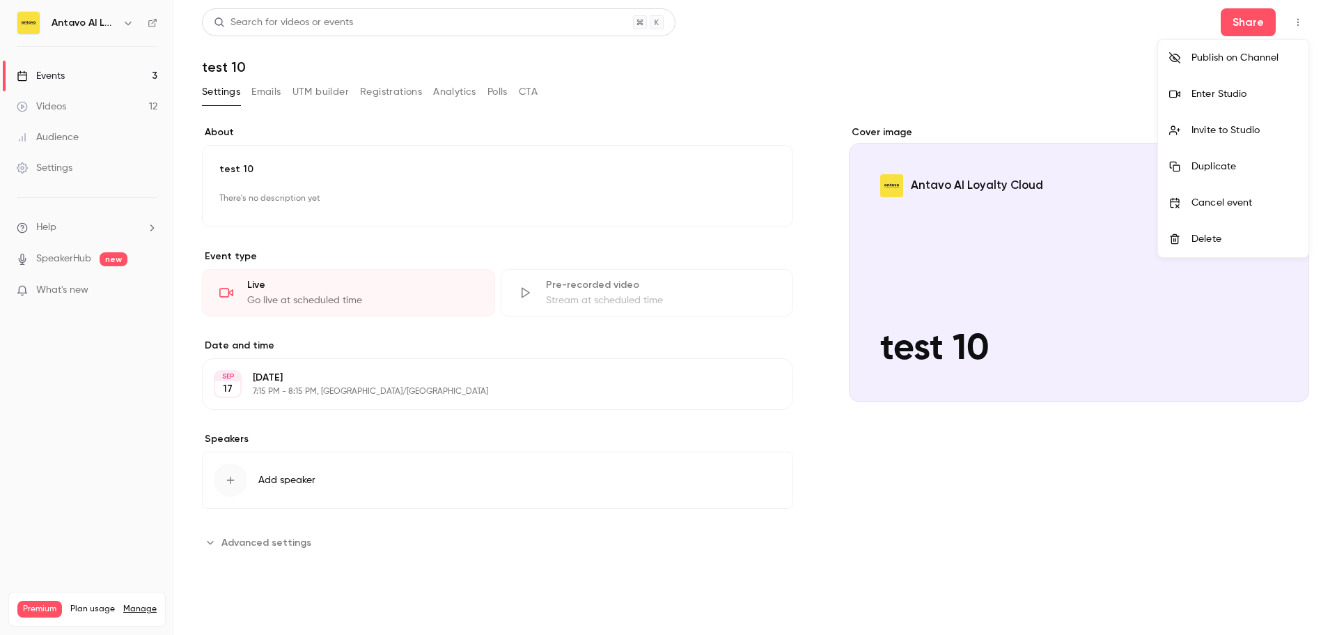
click at [330, 372] on div at bounding box center [668, 317] width 1337 height 635
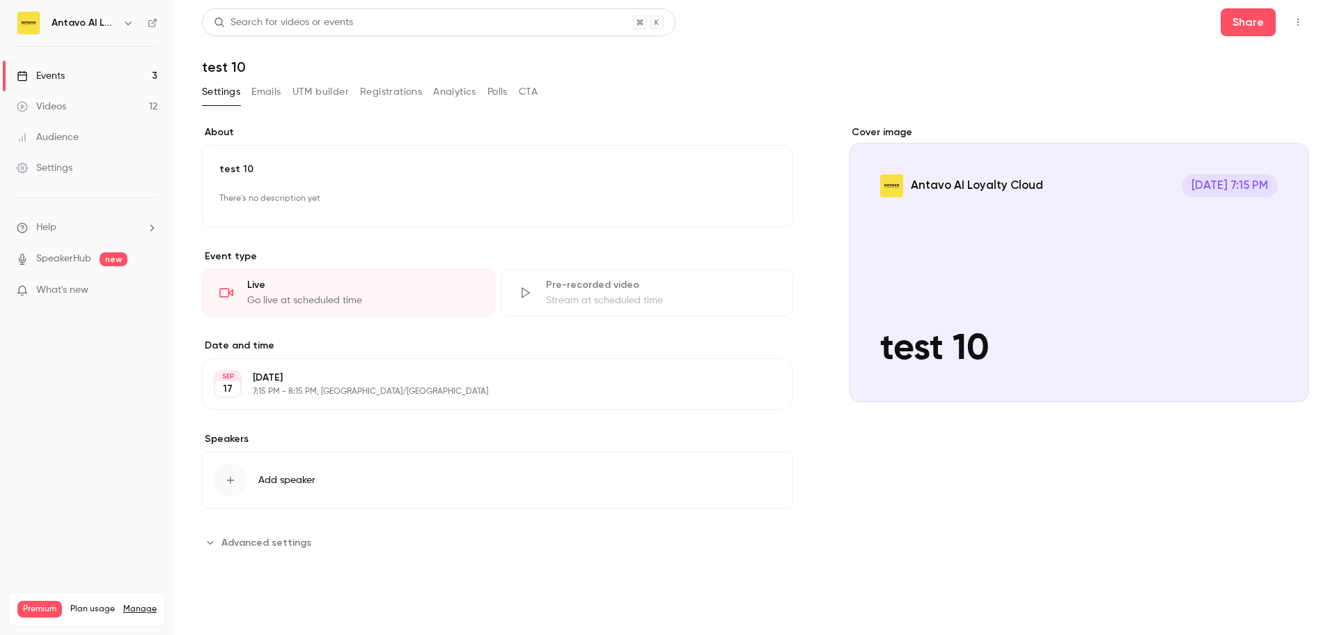
click at [320, 383] on div "Wednesday, September 17 7:15 PM - 8:15 PM, Europe/Budapest" at bounding box center [486, 384] width 467 height 26
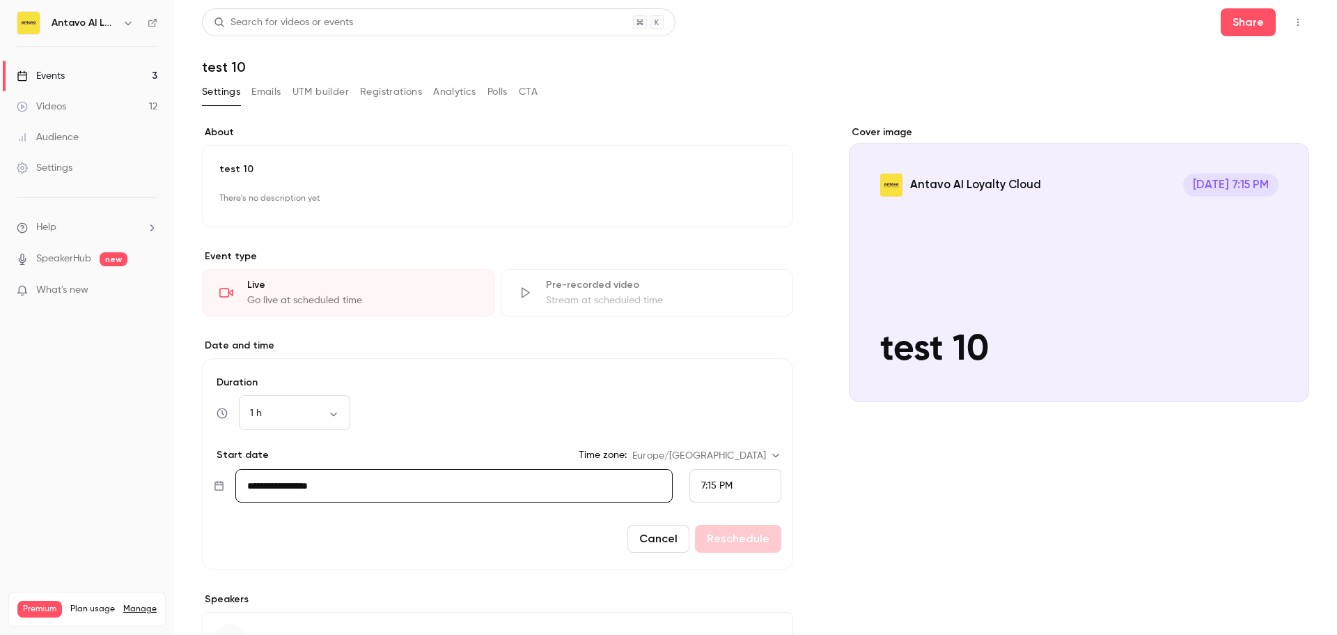
click at [716, 383] on span "7:15 PM" at bounding box center [716, 486] width 31 height 10
drag, startPoint x: 721, startPoint y: 419, endPoint x: 720, endPoint y: 474, distance: 55.0
click at [721, 383] on span "7:45 PM" at bounding box center [713, 419] width 34 height 10
click at [713, 383] on button "Reschedule" at bounding box center [738, 539] width 86 height 28
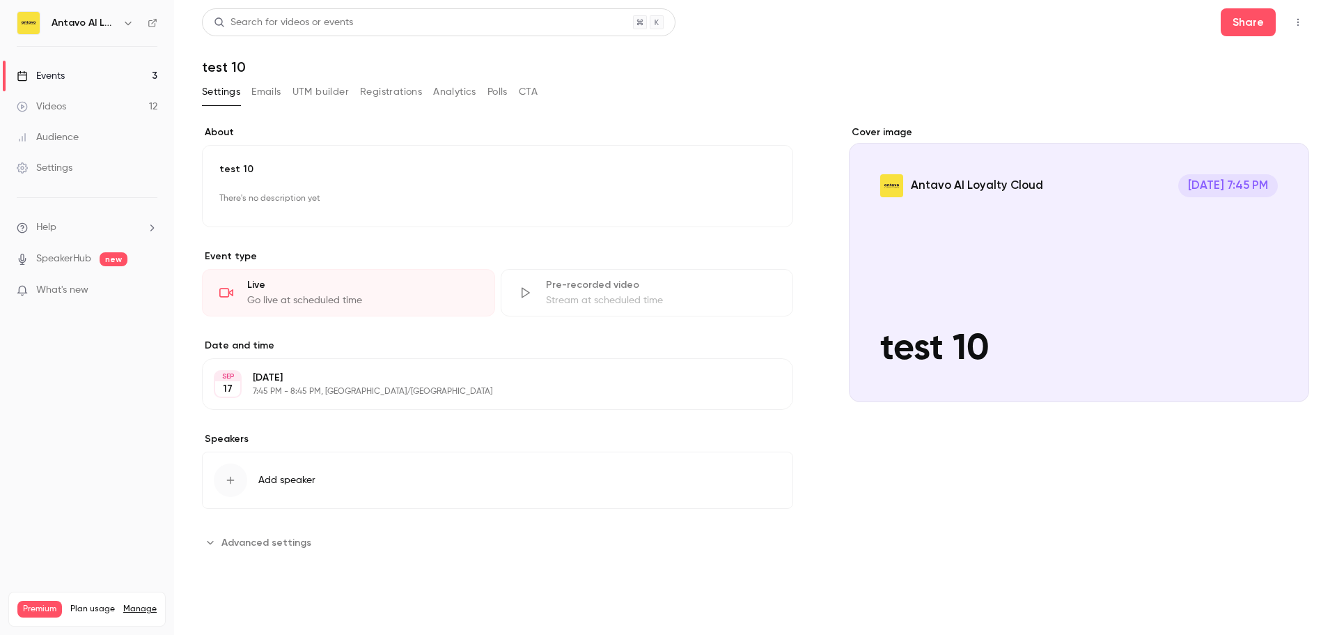
click at [891, 16] on button "button" at bounding box center [1298, 22] width 22 height 22
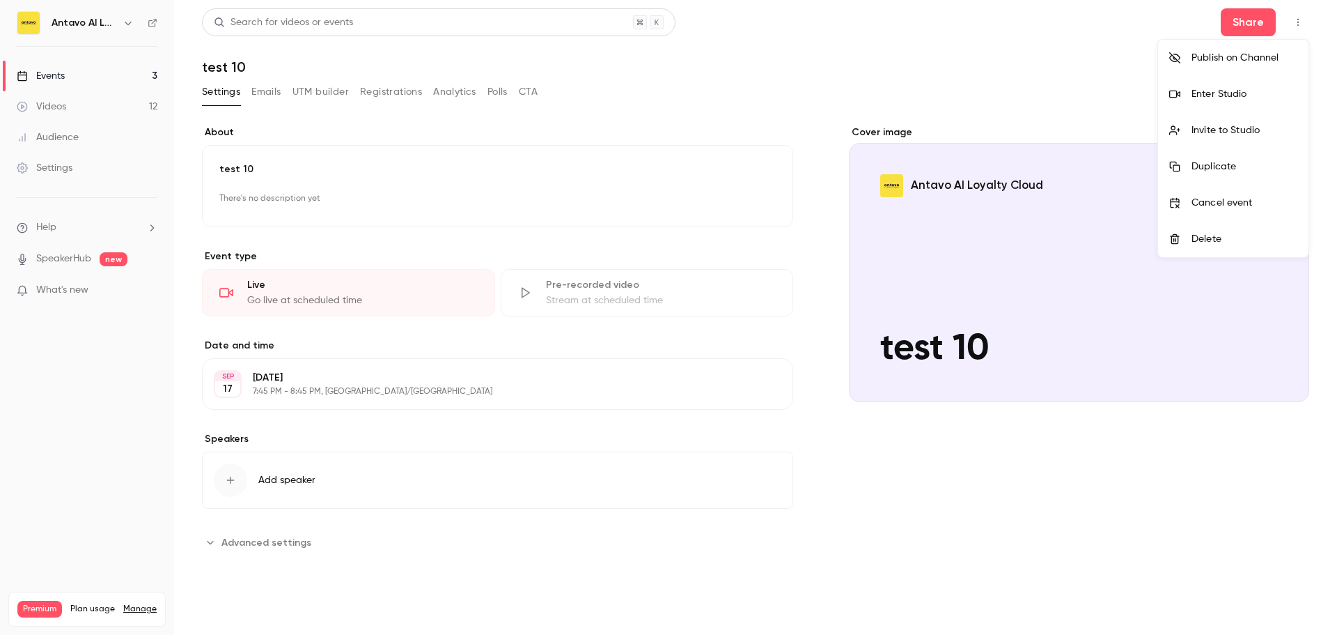
click at [891, 79] on div at bounding box center [668, 317] width 1337 height 635
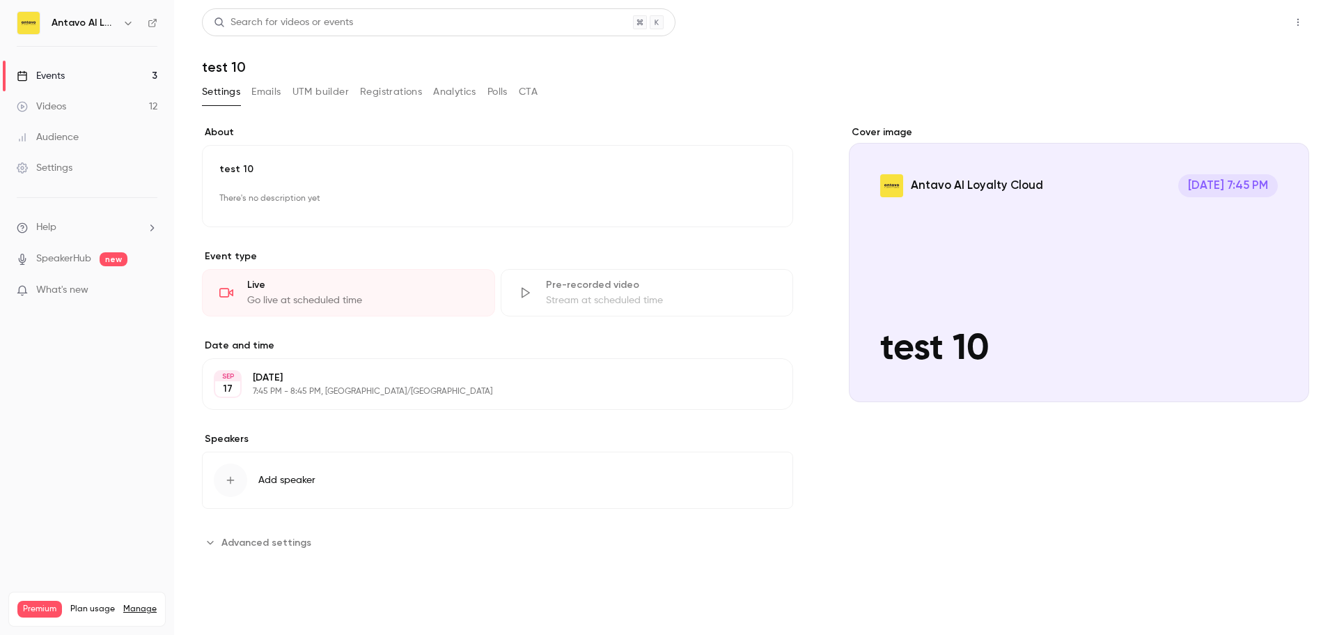
click at [891, 17] on button "Share" at bounding box center [1248, 22] width 55 height 28
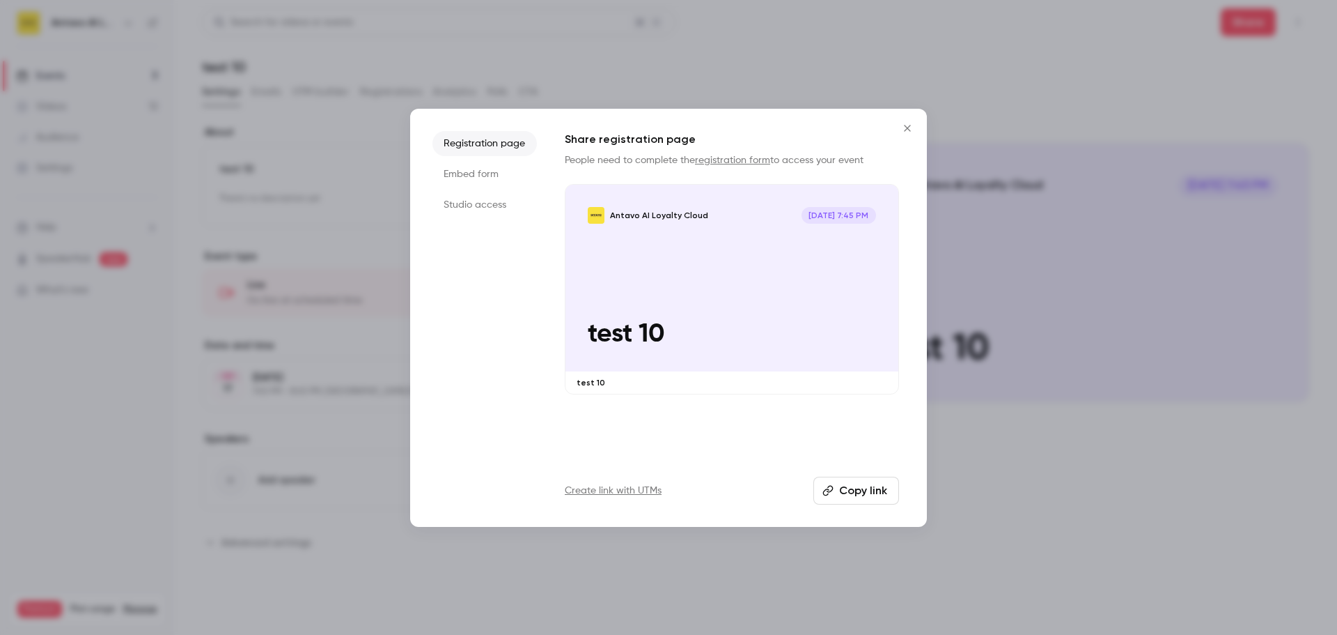
click at [751, 160] on link "registration form" at bounding box center [732, 160] width 75 height 10
click at [891, 383] on div at bounding box center [668, 317] width 1337 height 635
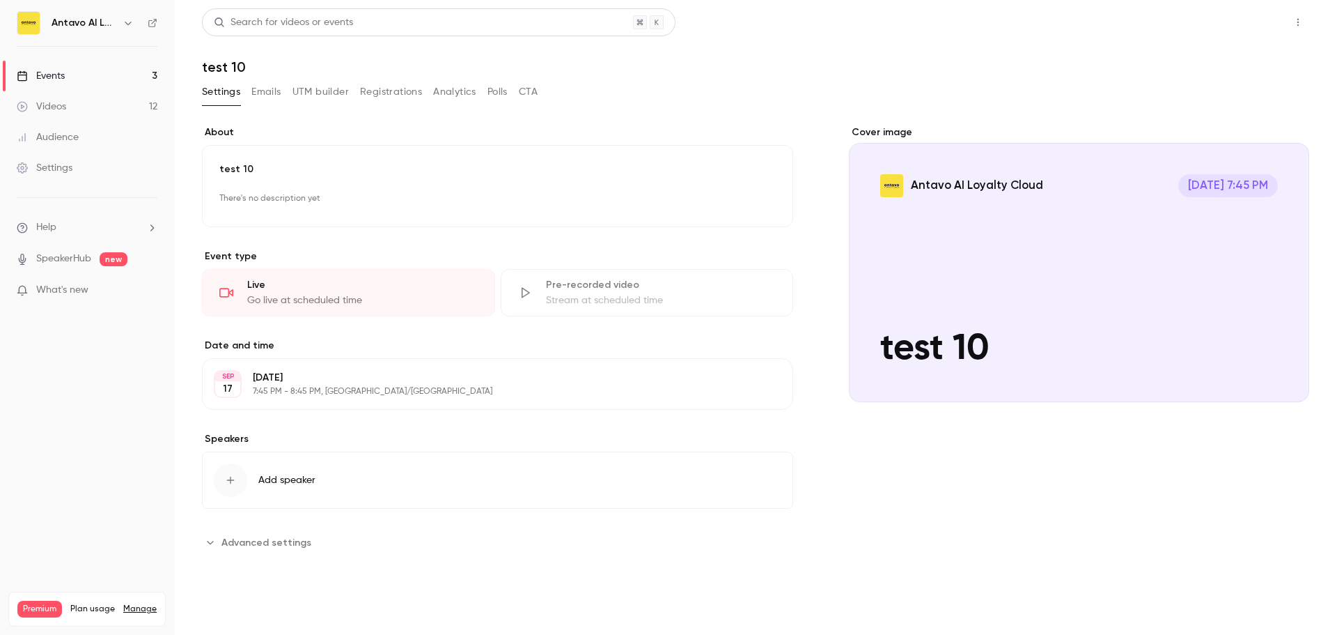
click at [891, 24] on button "Share" at bounding box center [1248, 22] width 55 height 28
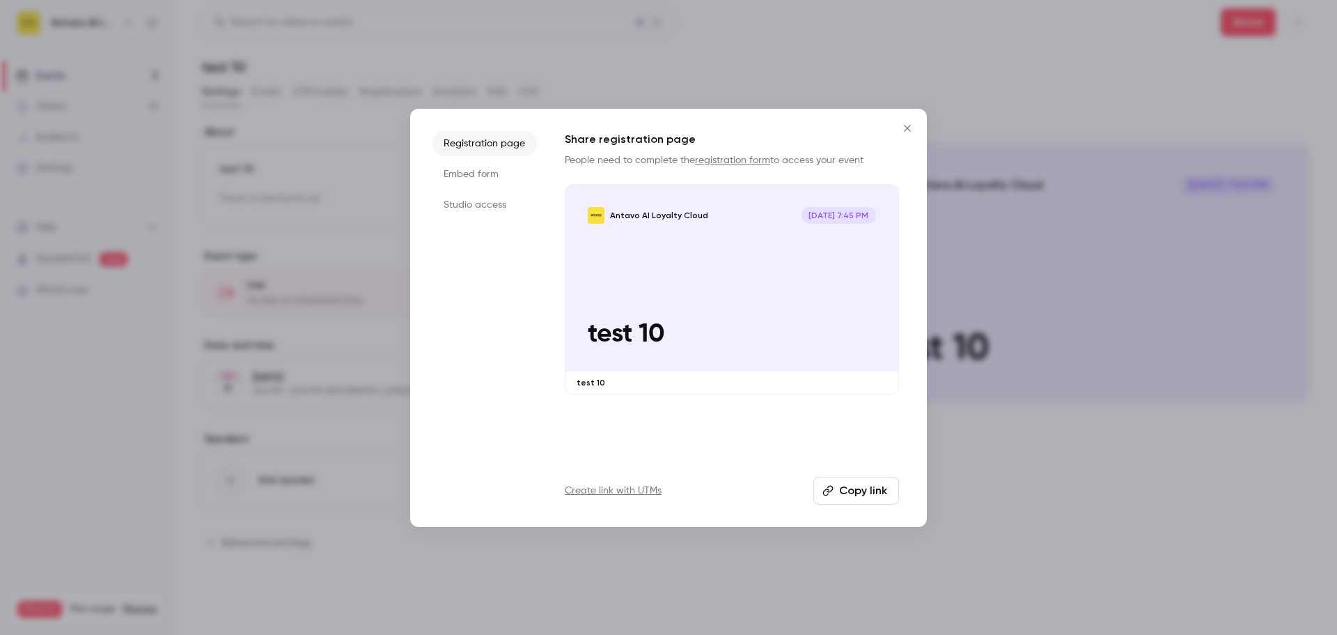
click at [846, 383] on button "Copy link" at bounding box center [857, 490] width 86 height 28
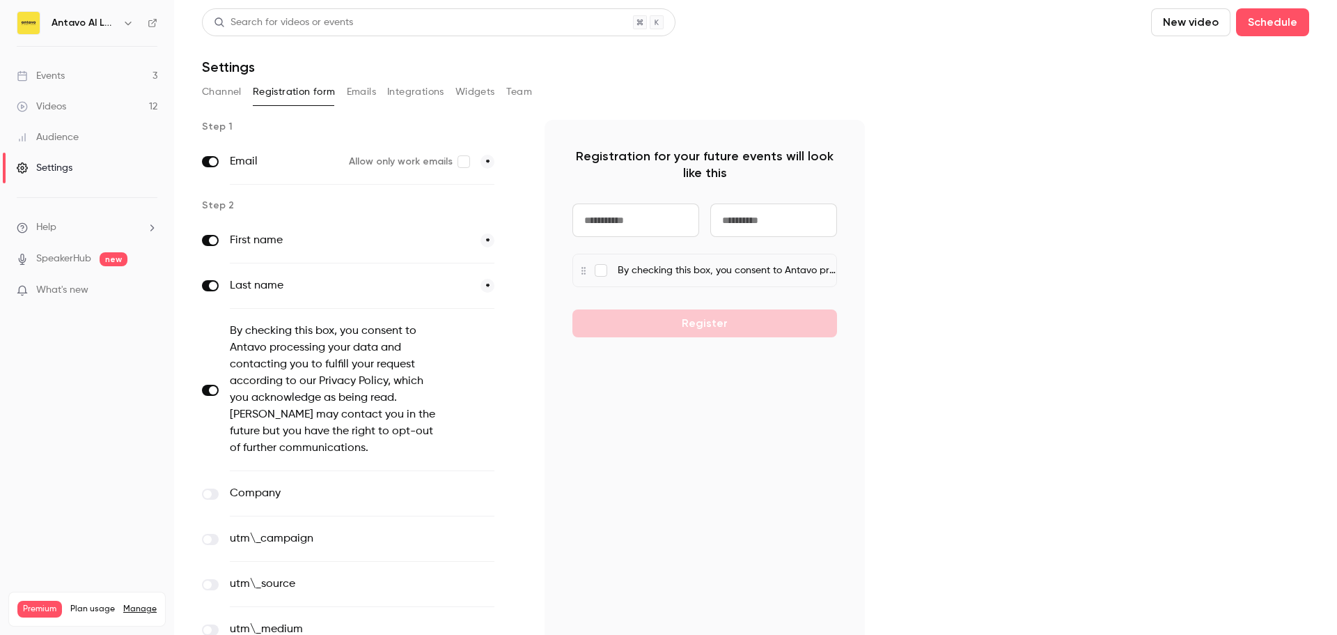
click at [1057, 214] on div "Step 1 Email Allow only work emails * Step 2 First name * Last name * By checki…" at bounding box center [756, 548] width 1108 height 856
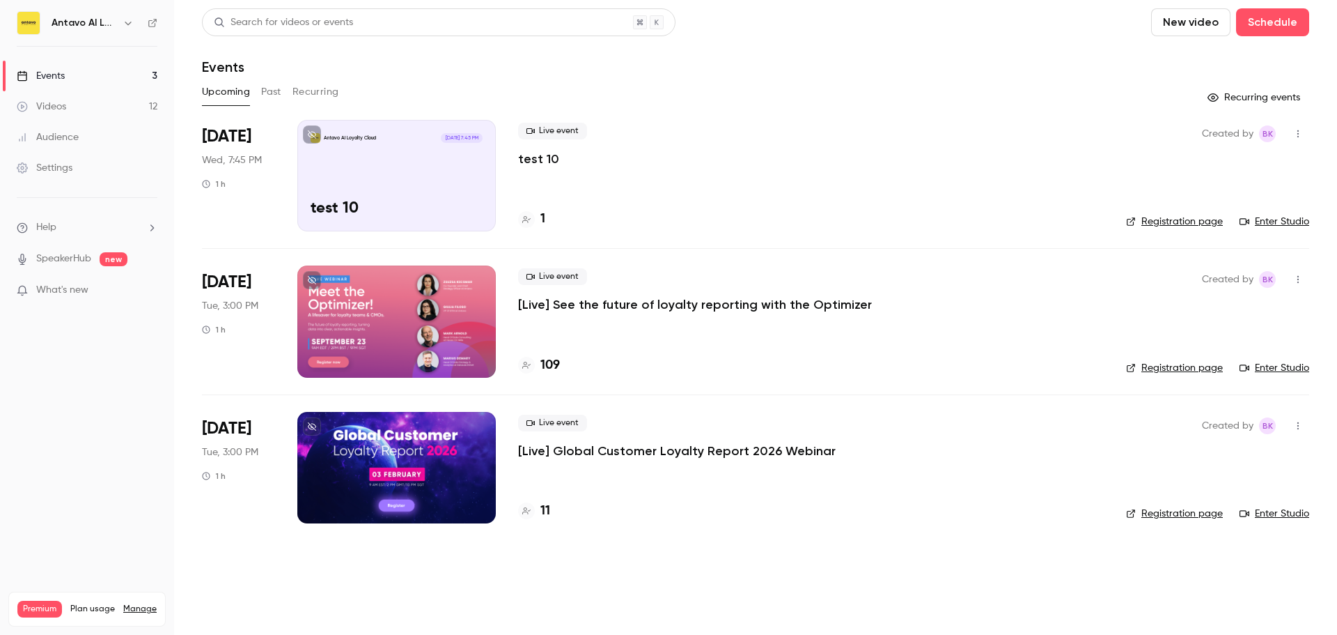
click at [70, 169] on div "Settings" at bounding box center [45, 168] width 56 height 14
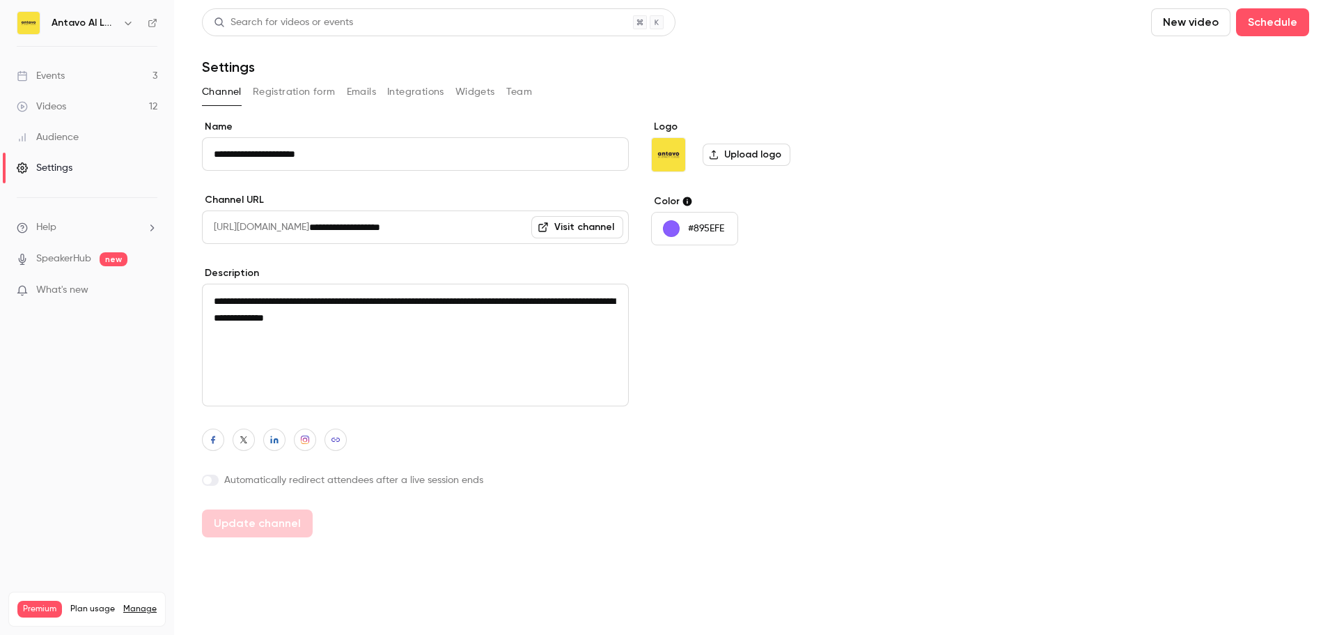
click at [321, 88] on button "Registration form" at bounding box center [294, 92] width 83 height 22
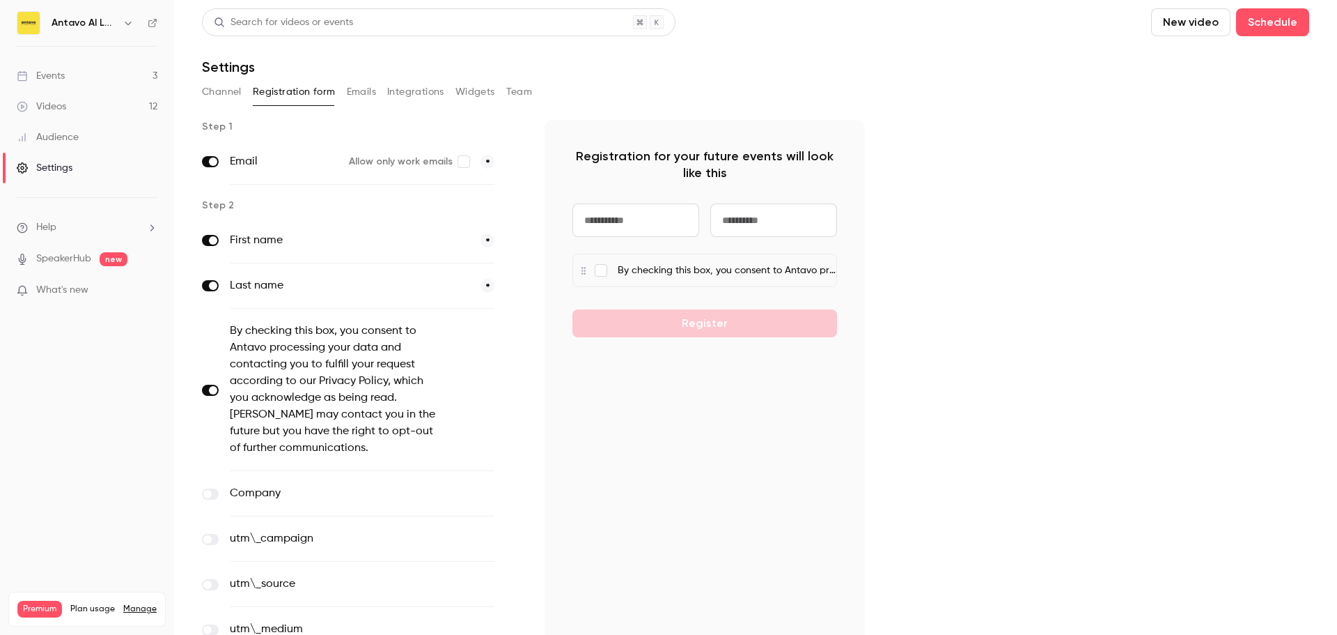
click at [76, 233] on li "Help" at bounding box center [87, 227] width 141 height 15
click at [38, 232] on div at bounding box center [668, 317] width 1337 height 635
click at [47, 227] on span "Help" at bounding box center [46, 227] width 20 height 15
click at [244, 220] on link "Talk to us" at bounding box center [256, 212] width 153 height 37
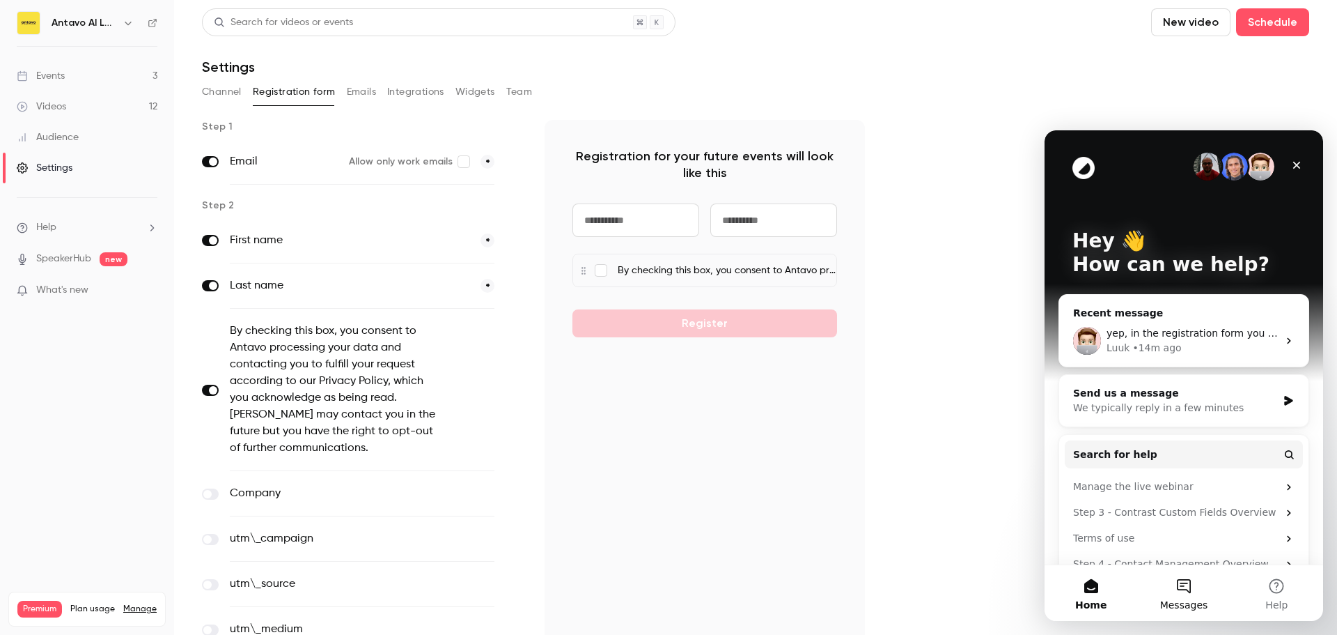
click at [1188, 596] on button "Messages" at bounding box center [1184, 593] width 93 height 56
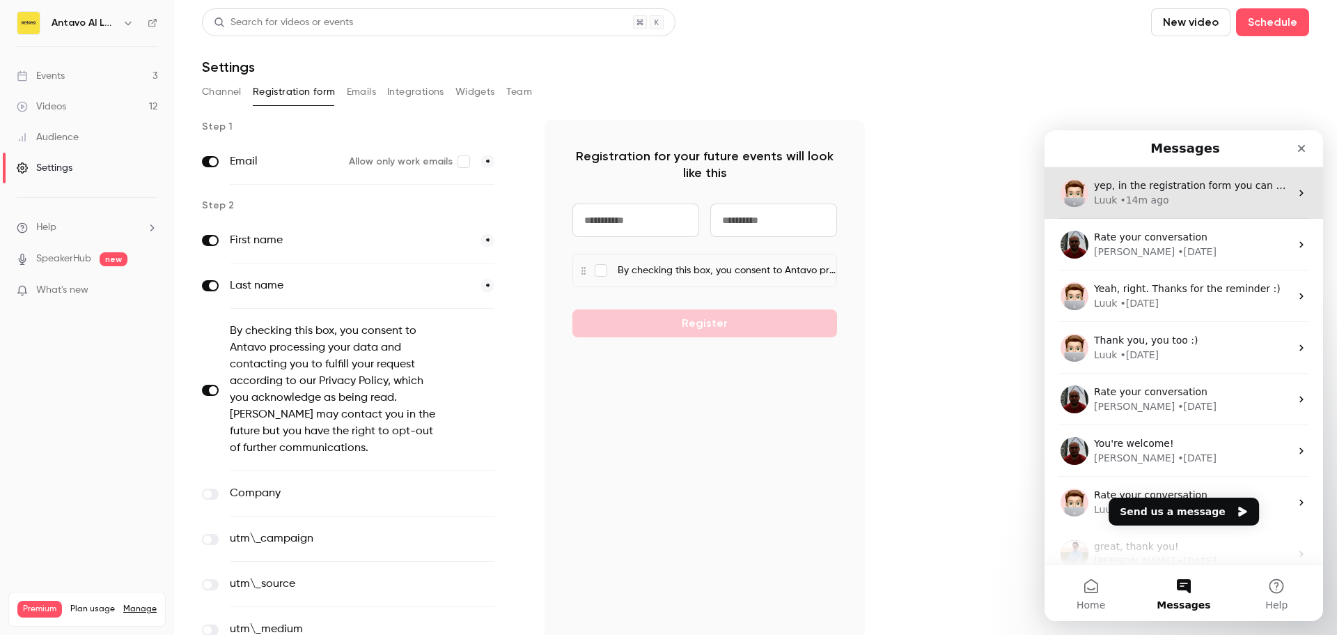
click at [1140, 189] on span "yep, in the registration form you can do external links:" at bounding box center [1227, 185] width 266 height 11
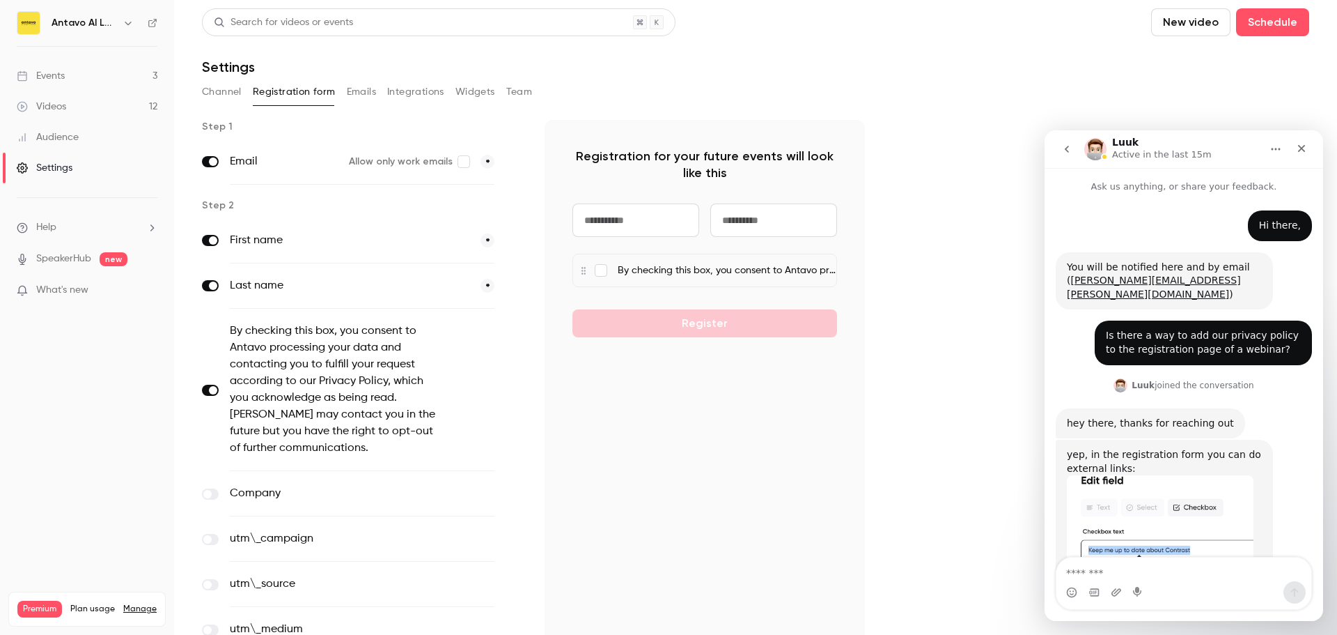
scroll to position [43, 0]
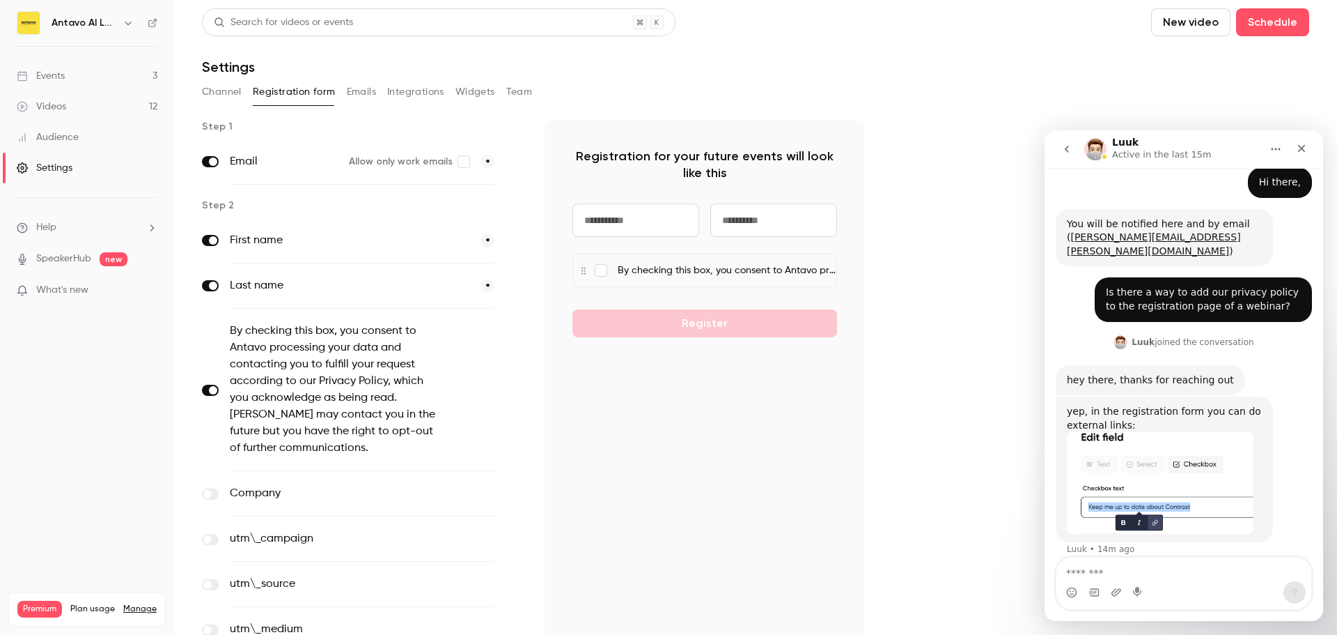
click at [515, 387] on icon "button" at bounding box center [514, 390] width 8 height 8
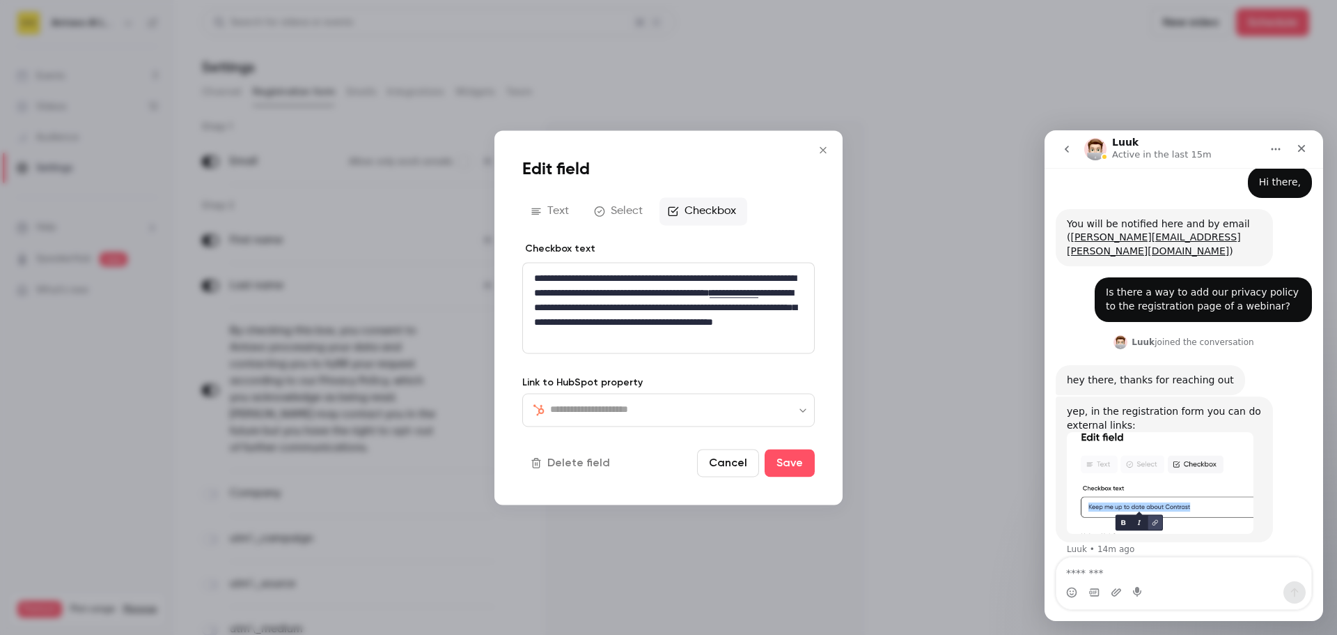
click at [823, 148] on icon "Close" at bounding box center [823, 149] width 17 height 11
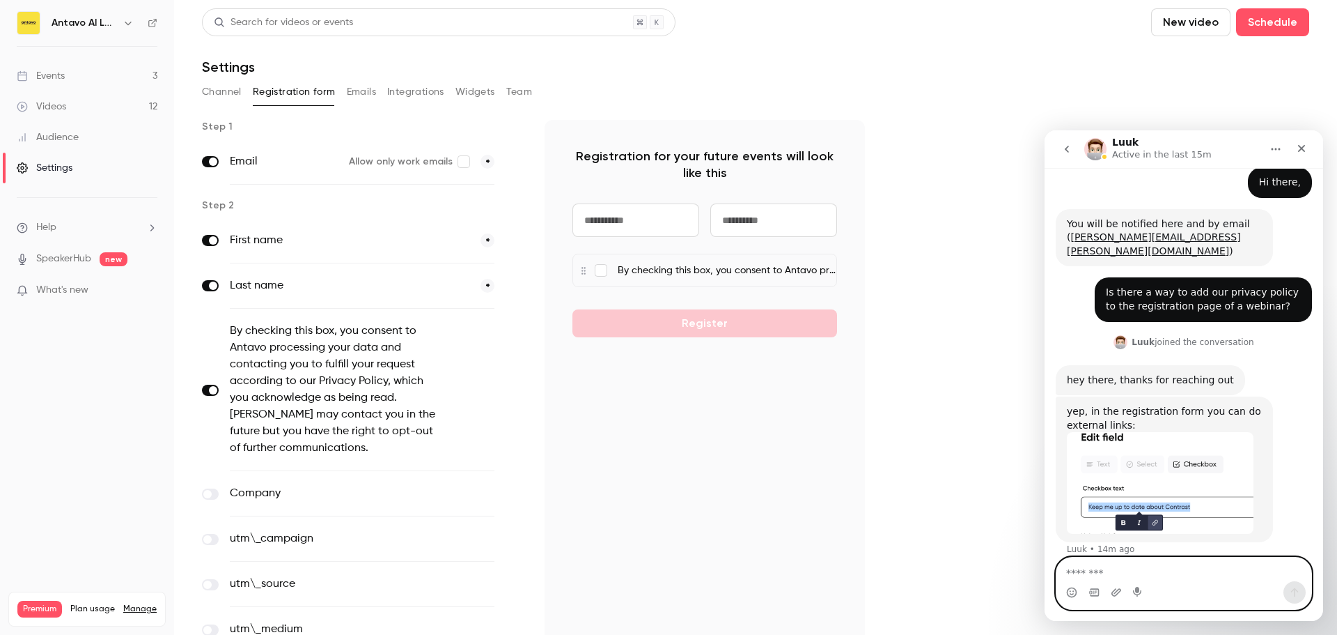
click at [1151, 570] on textarea "Message…" at bounding box center [1184, 569] width 255 height 24
type textarea "**********"
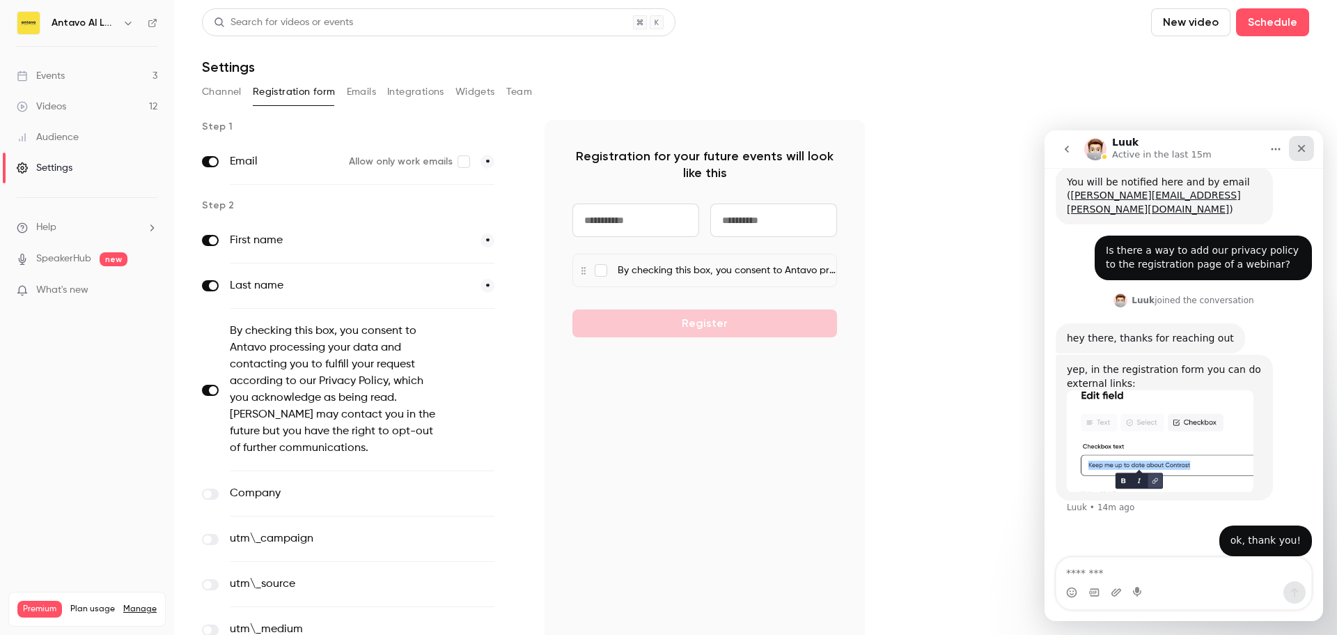
click at [1310, 155] on div "Close" at bounding box center [1301, 148] width 25 height 25
